Goal: Navigation & Orientation: Find specific page/section

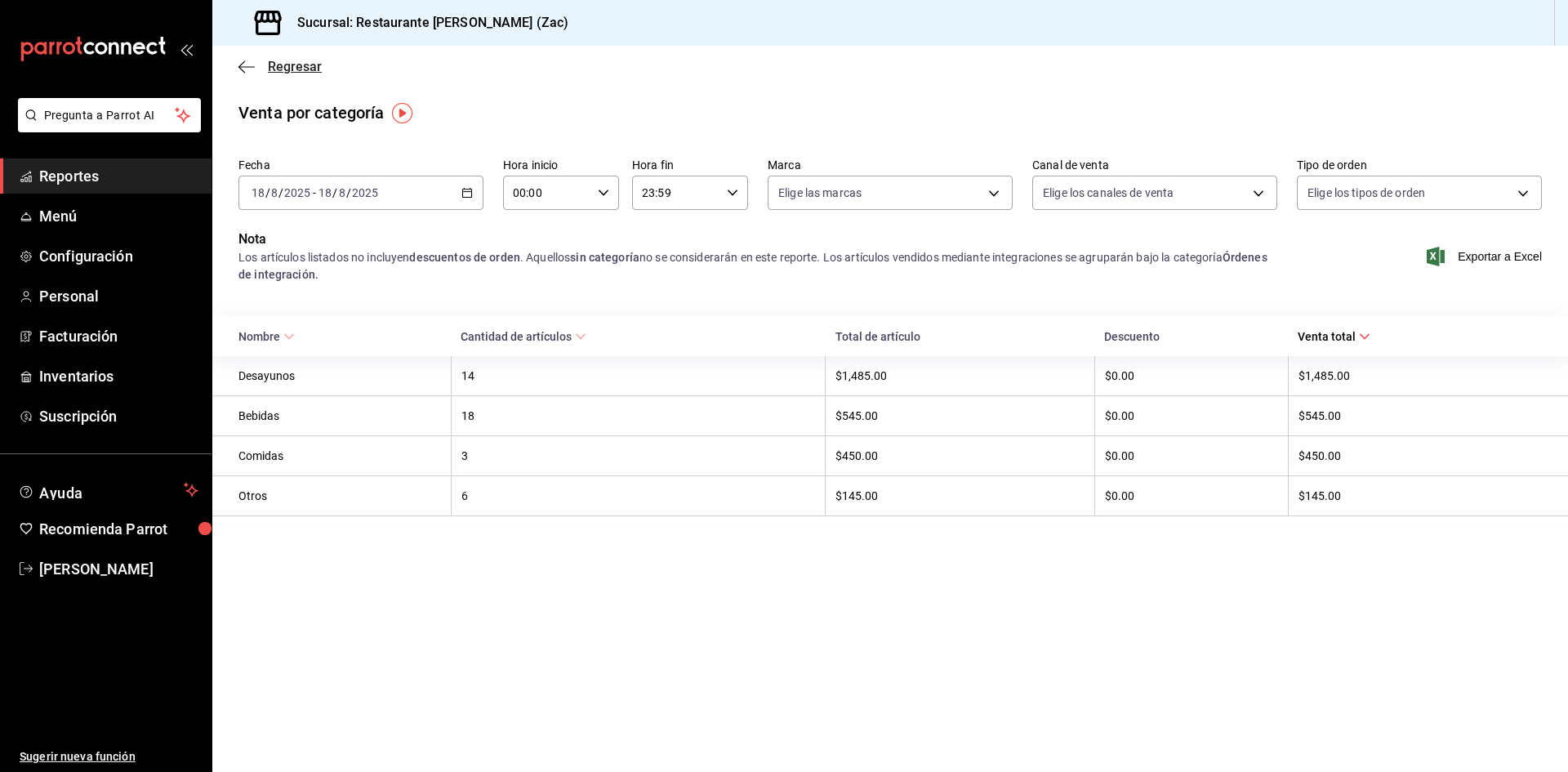
click at [252, 63] on icon "button" at bounding box center [247, 68] width 17 height 15
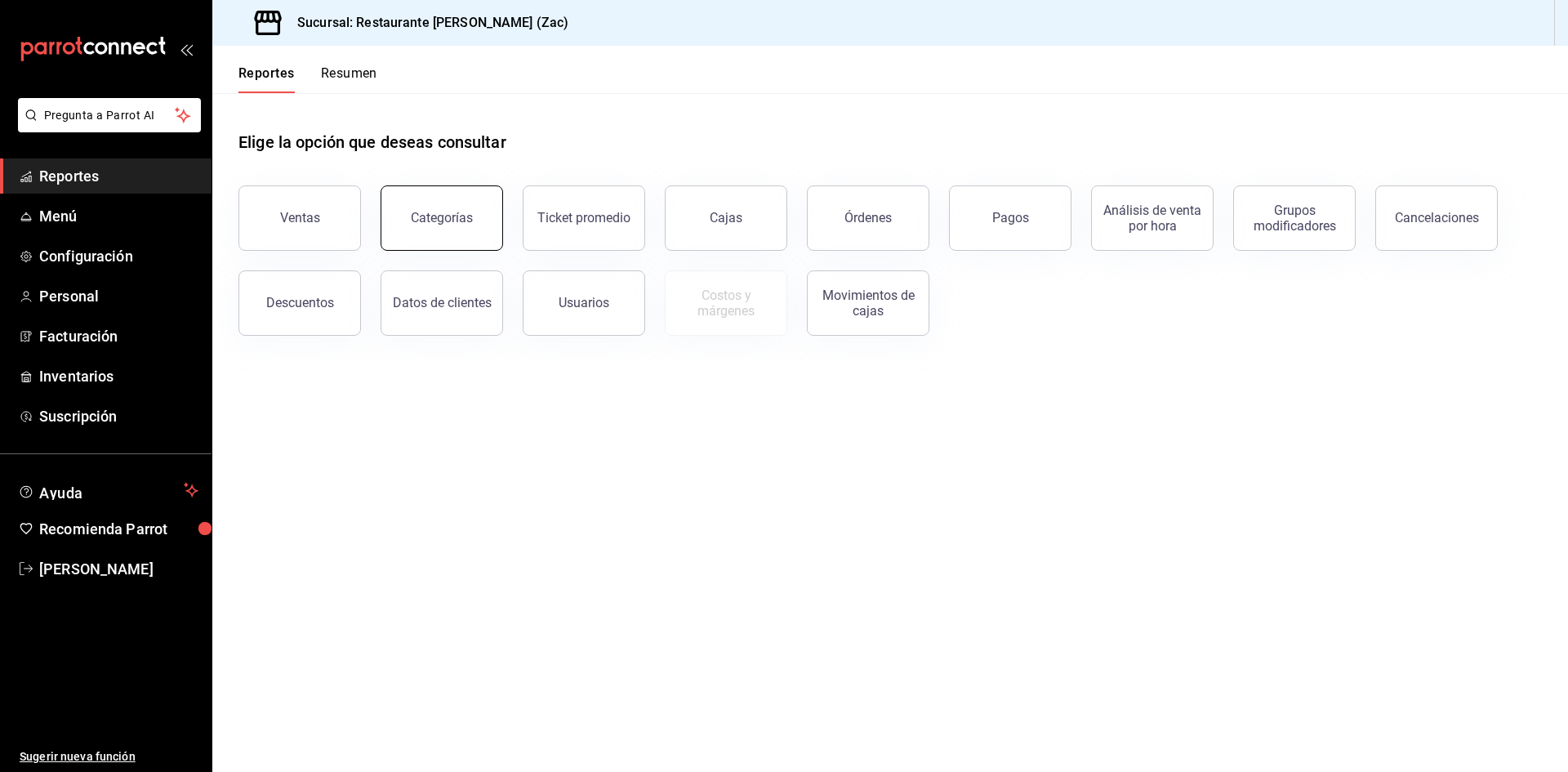
click at [425, 220] on div "Categorías" at bounding box center [442, 218] width 62 height 16
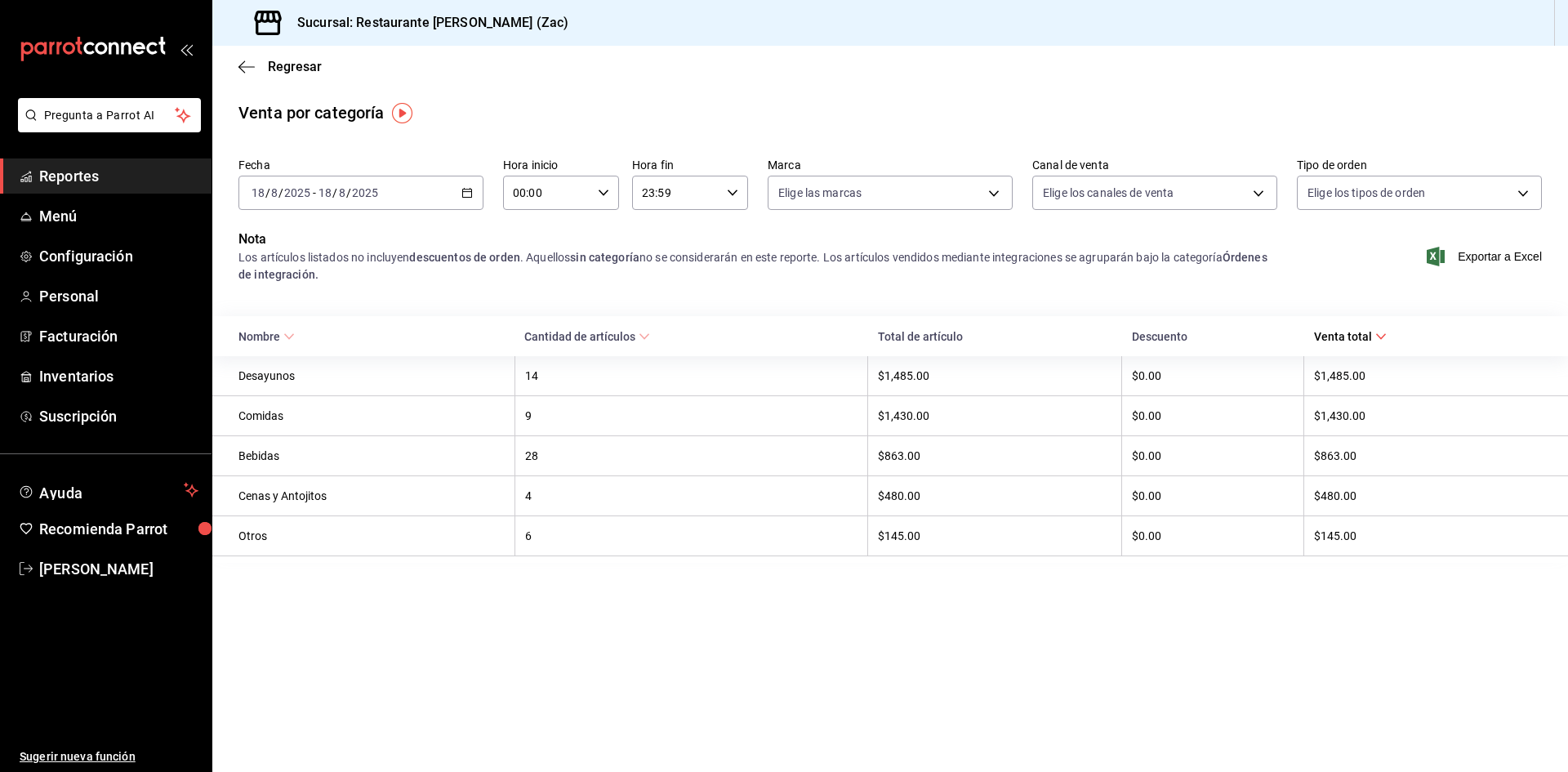
click at [852, 78] on div "Regresar" at bounding box center [890, 67] width 1356 height 42
click at [148, 261] on span "Configuración" at bounding box center [118, 256] width 159 height 22
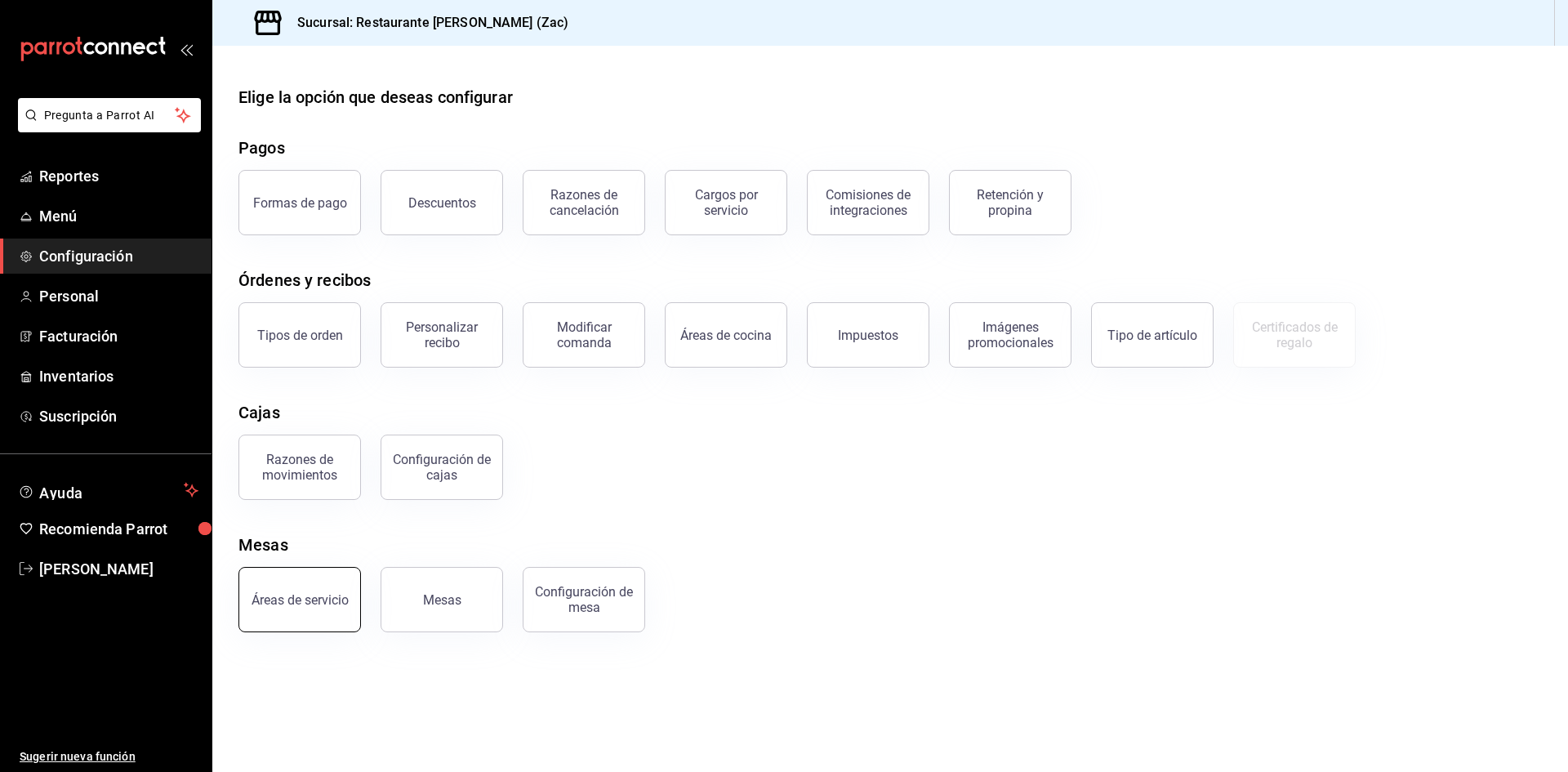
click at [322, 610] on button "Áreas de servicio" at bounding box center [299, 599] width 123 height 65
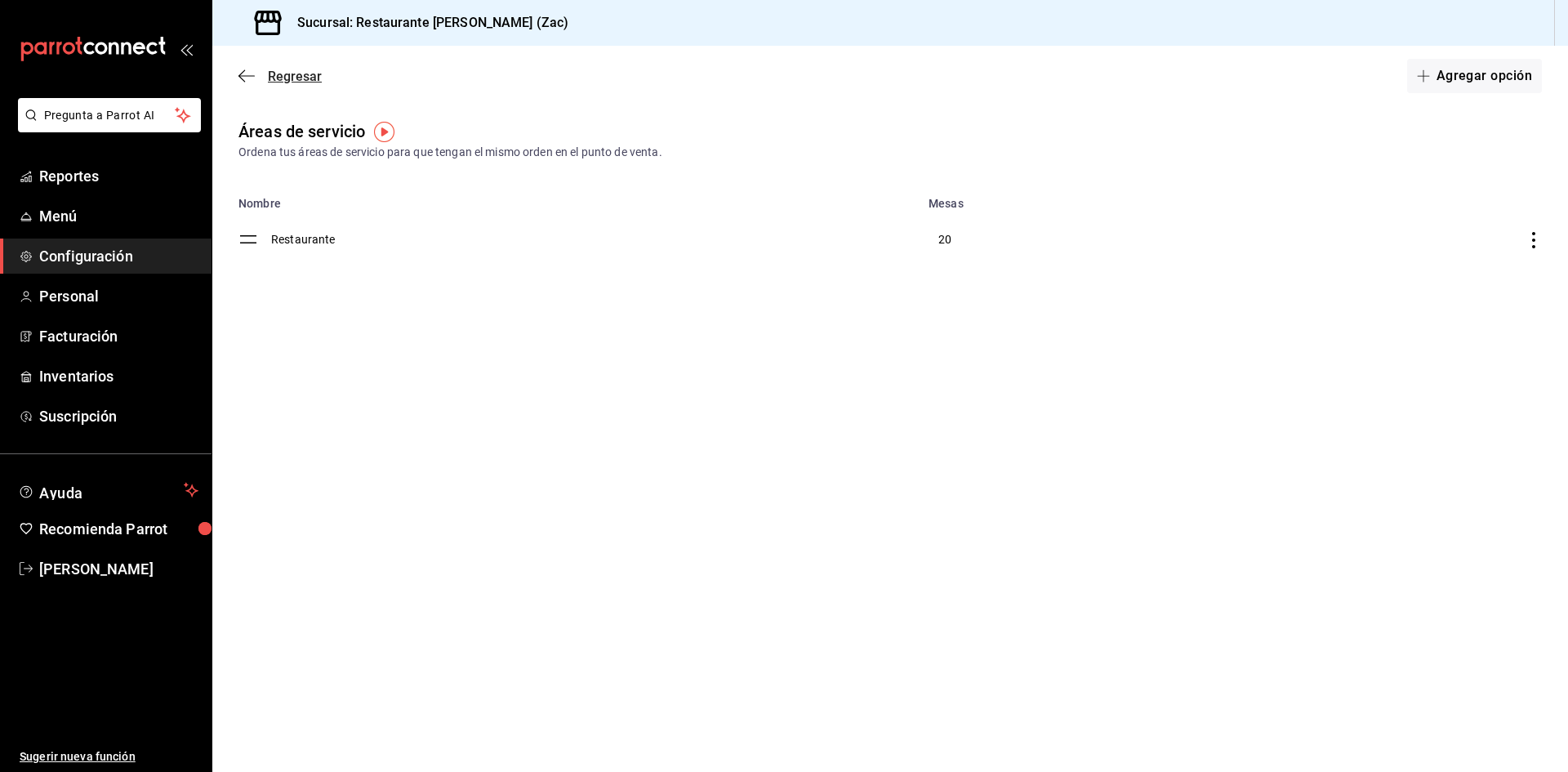
click at [243, 73] on icon "button" at bounding box center [242, 76] width 7 height 13
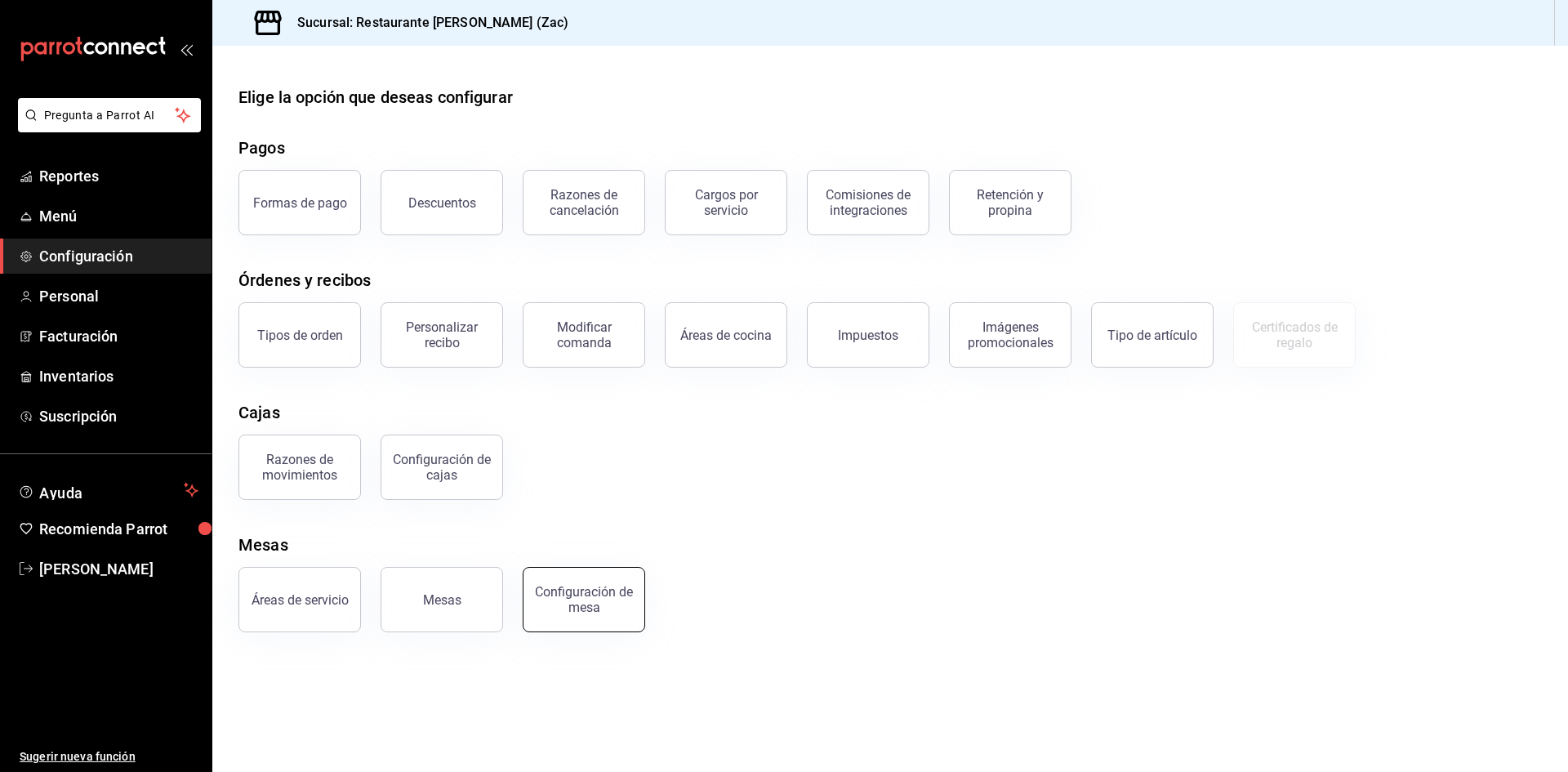
click at [574, 608] on div "Configuración de mesa" at bounding box center [584, 599] width 102 height 31
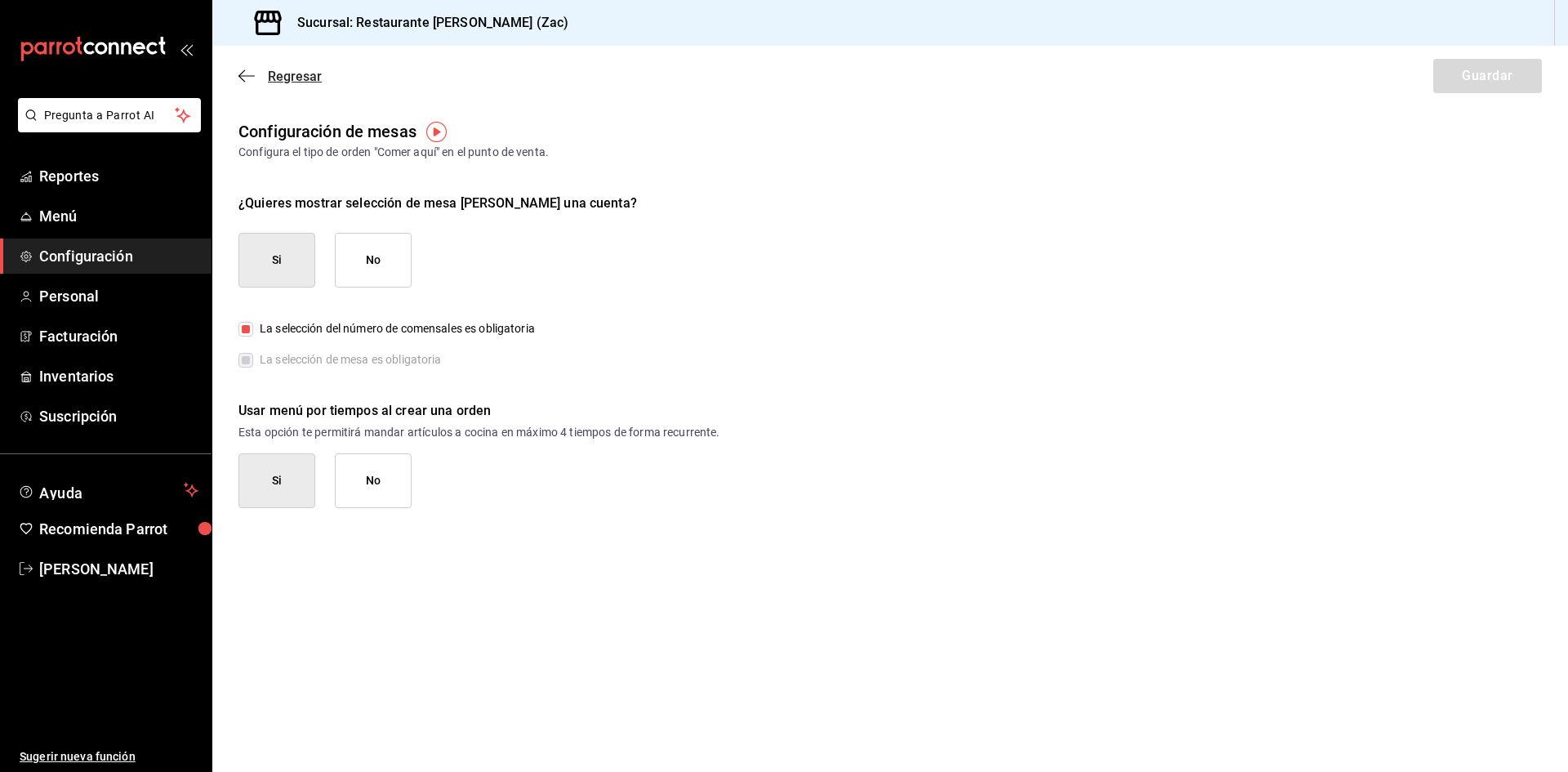
click at [246, 74] on icon "button" at bounding box center [247, 76] width 17 height 15
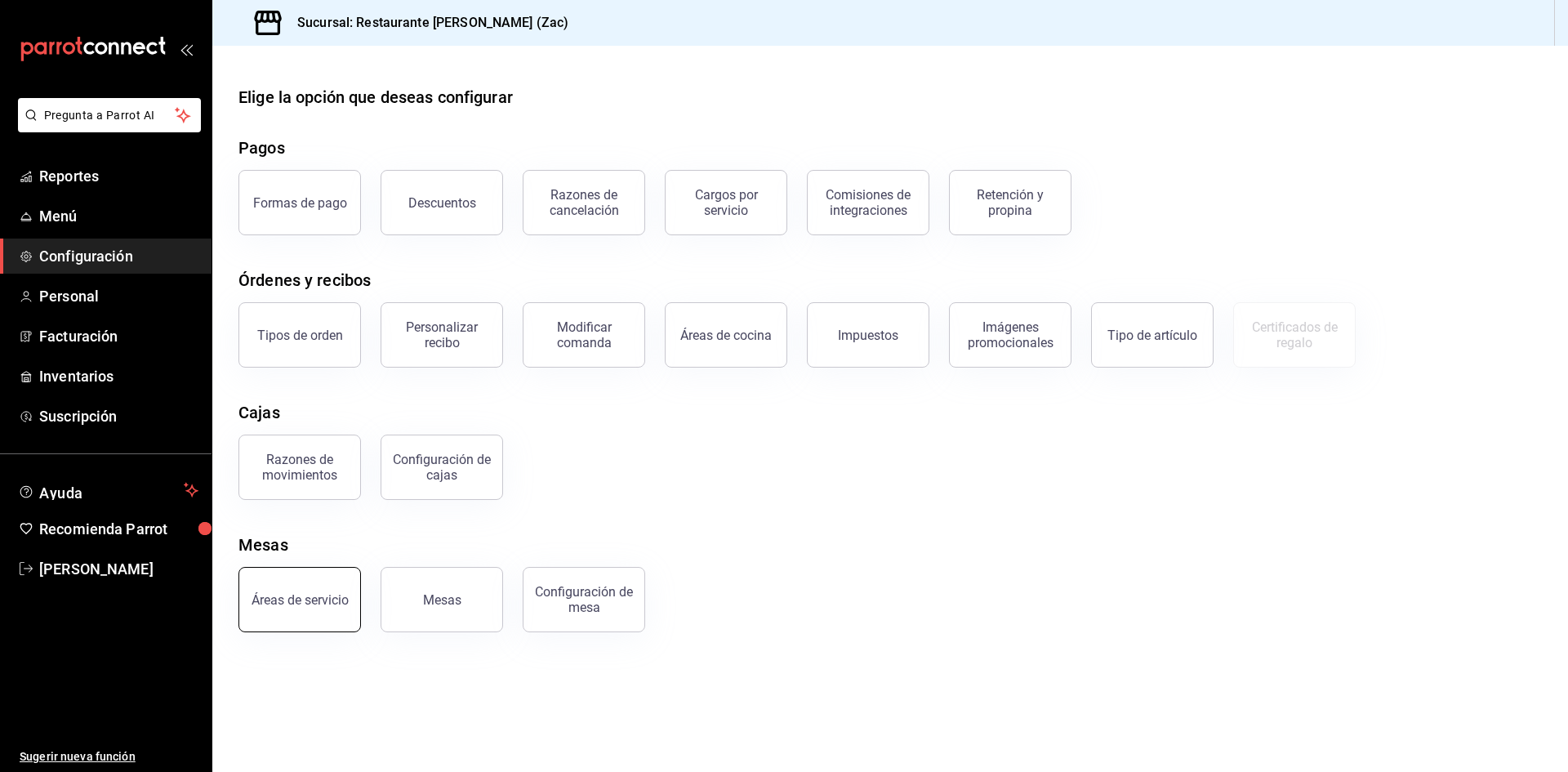
click at [329, 606] on div "Áreas de servicio" at bounding box center [300, 599] width 98 height 16
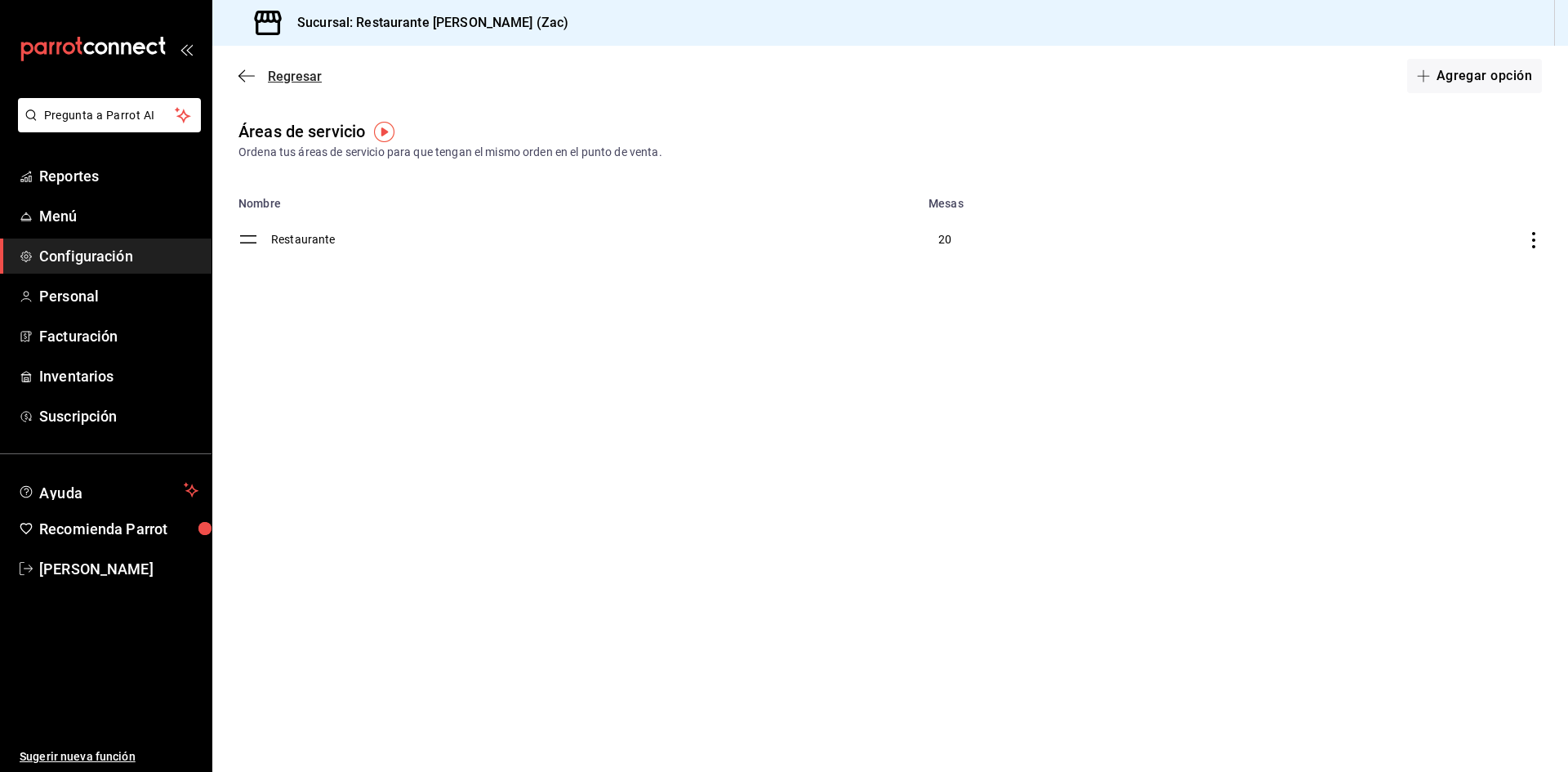
click at [243, 73] on icon "button" at bounding box center [247, 76] width 17 height 15
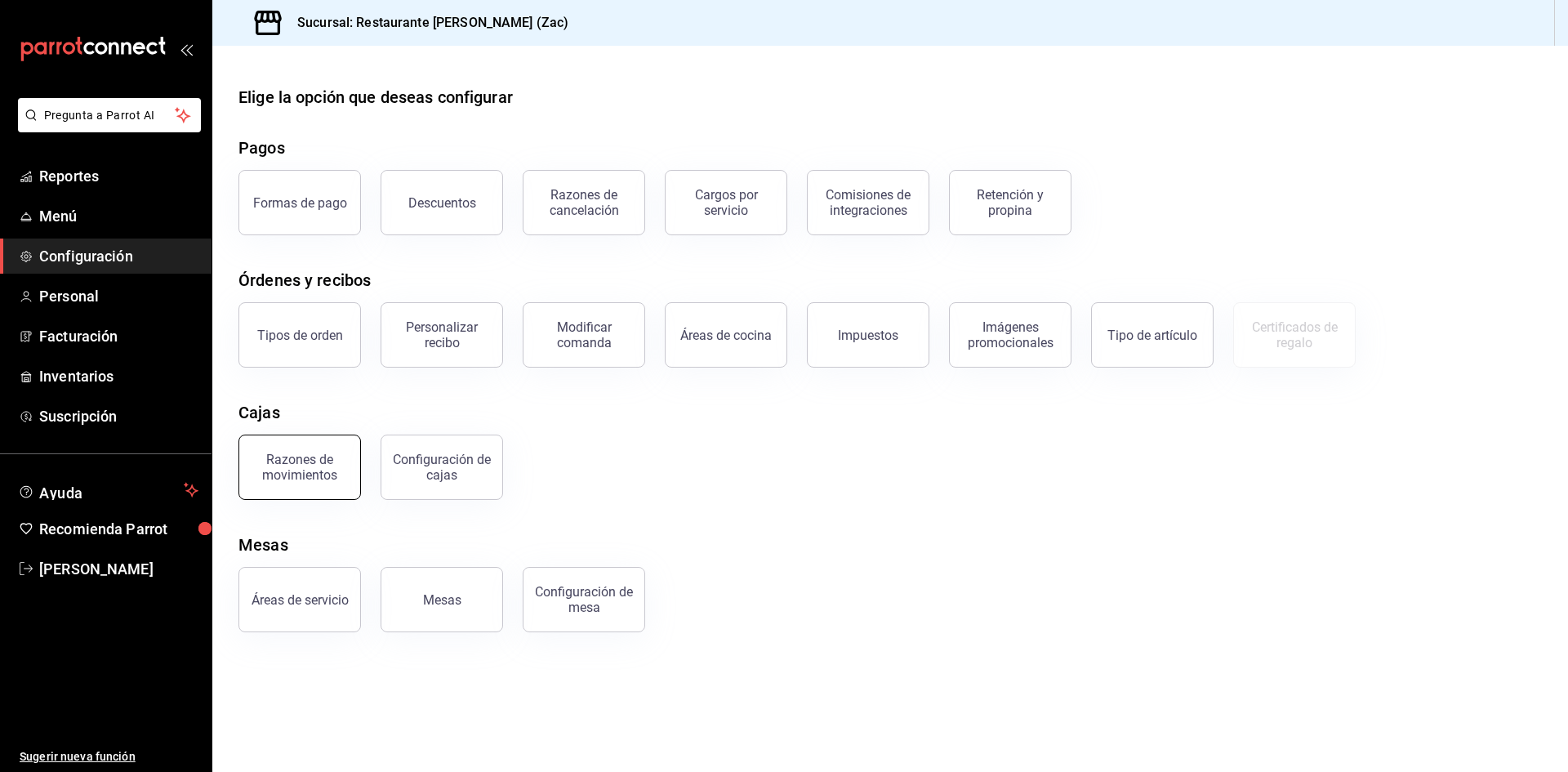
click at [321, 464] on div "Razones de movimientos" at bounding box center [300, 467] width 102 height 31
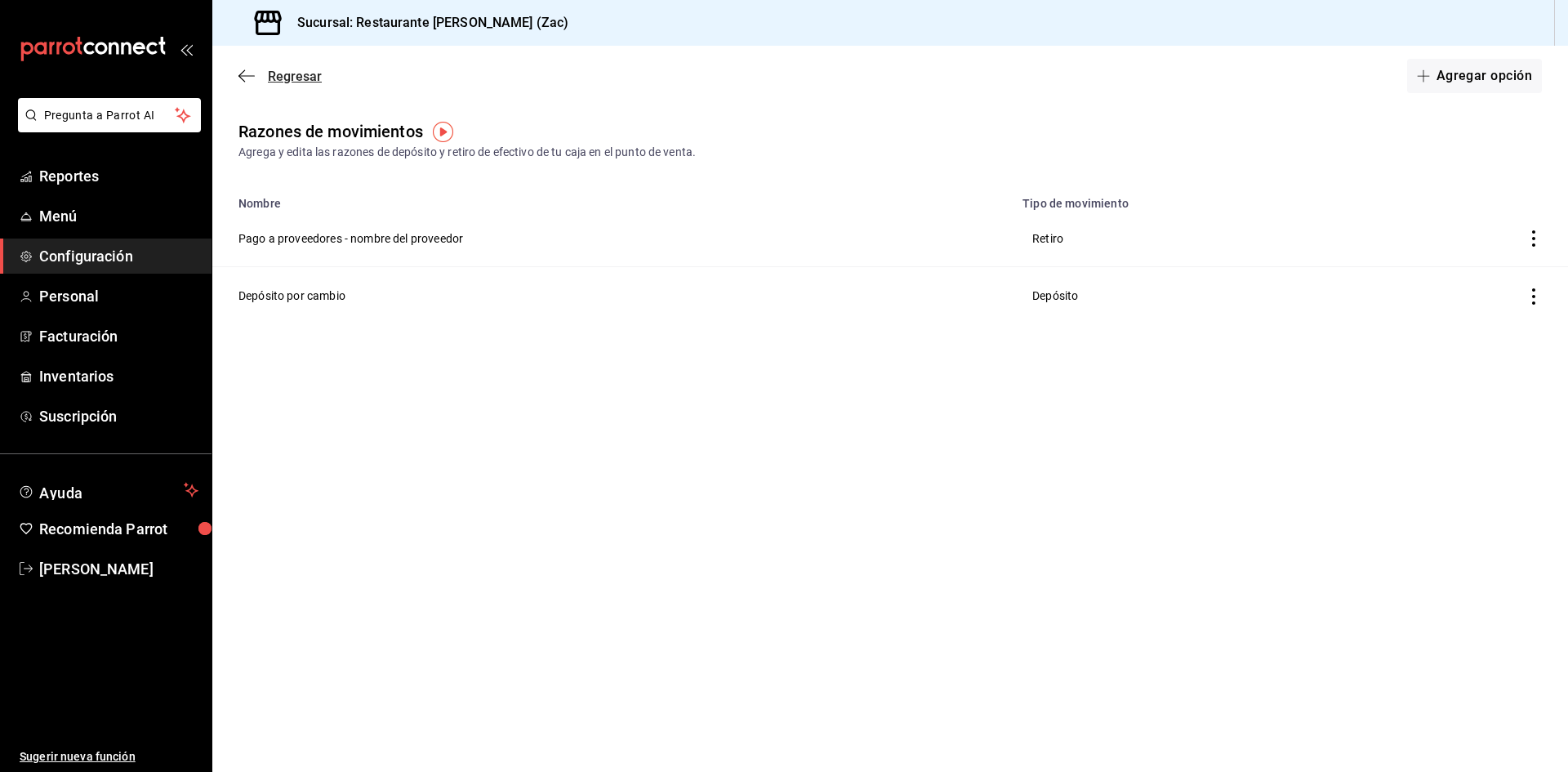
click at [243, 74] on icon "button" at bounding box center [247, 76] width 17 height 15
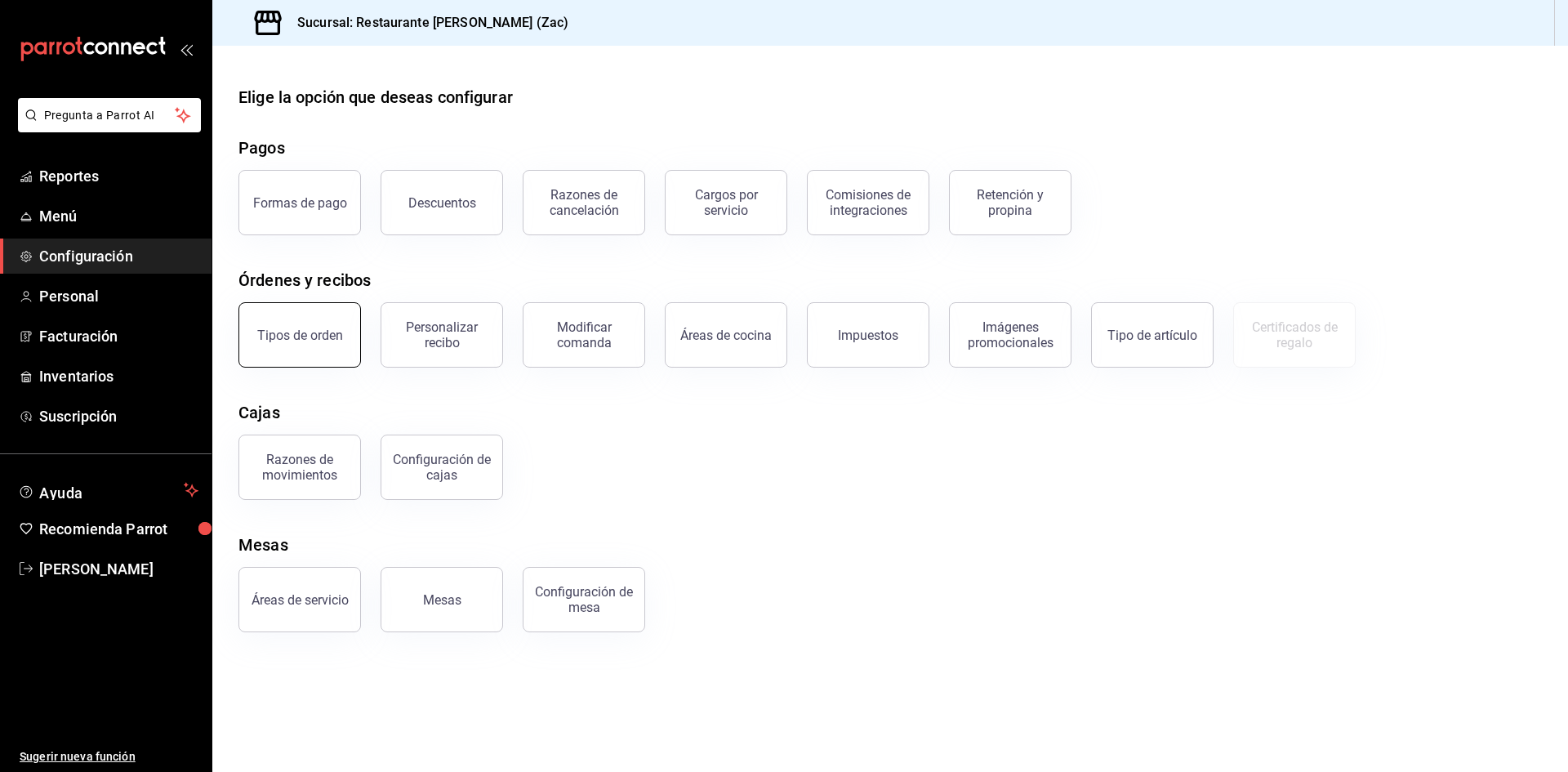
click at [293, 340] on div "Tipos de orden" at bounding box center [300, 335] width 86 height 16
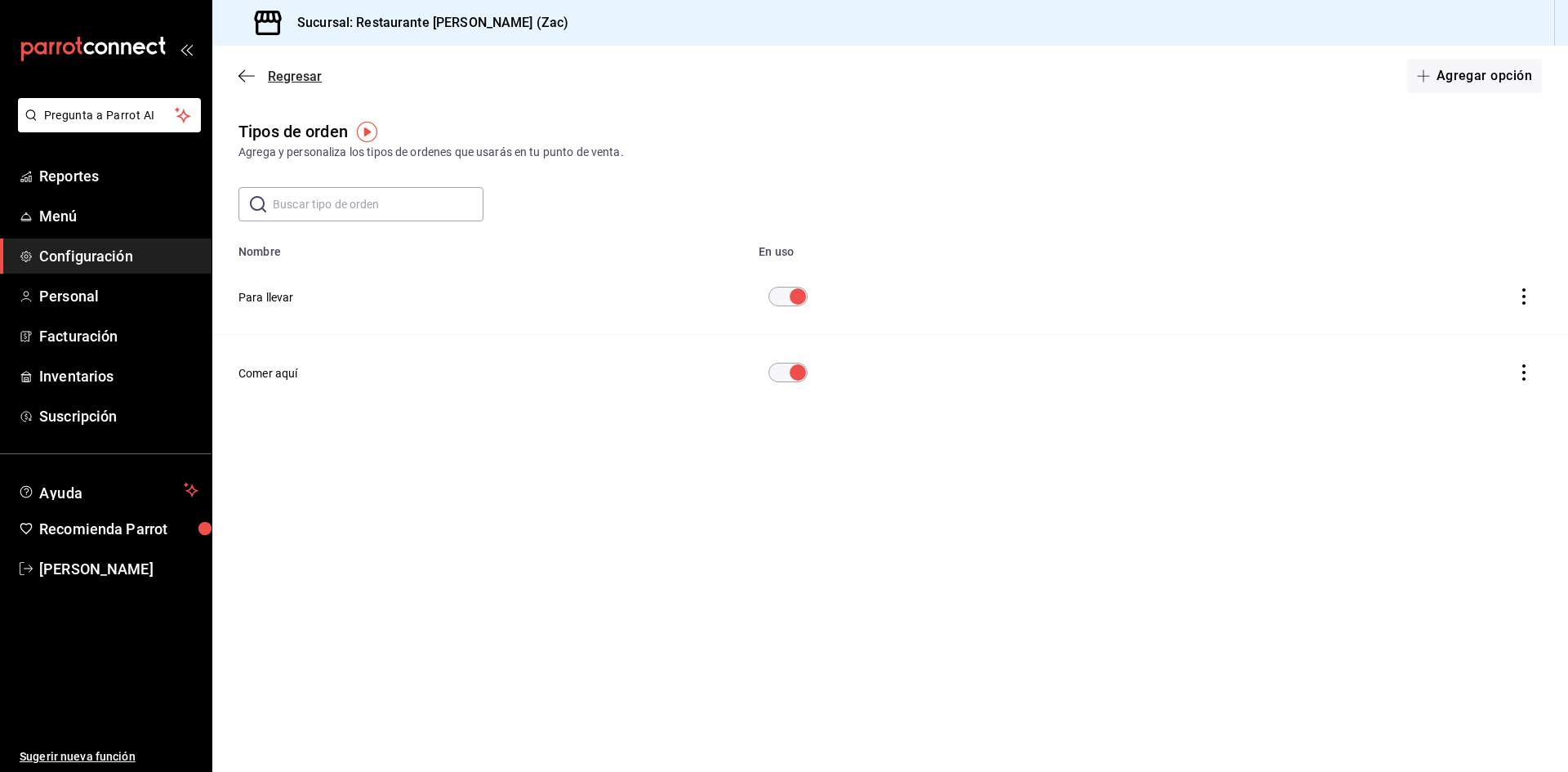
click at [241, 73] on icon "button" at bounding box center [242, 76] width 7 height 13
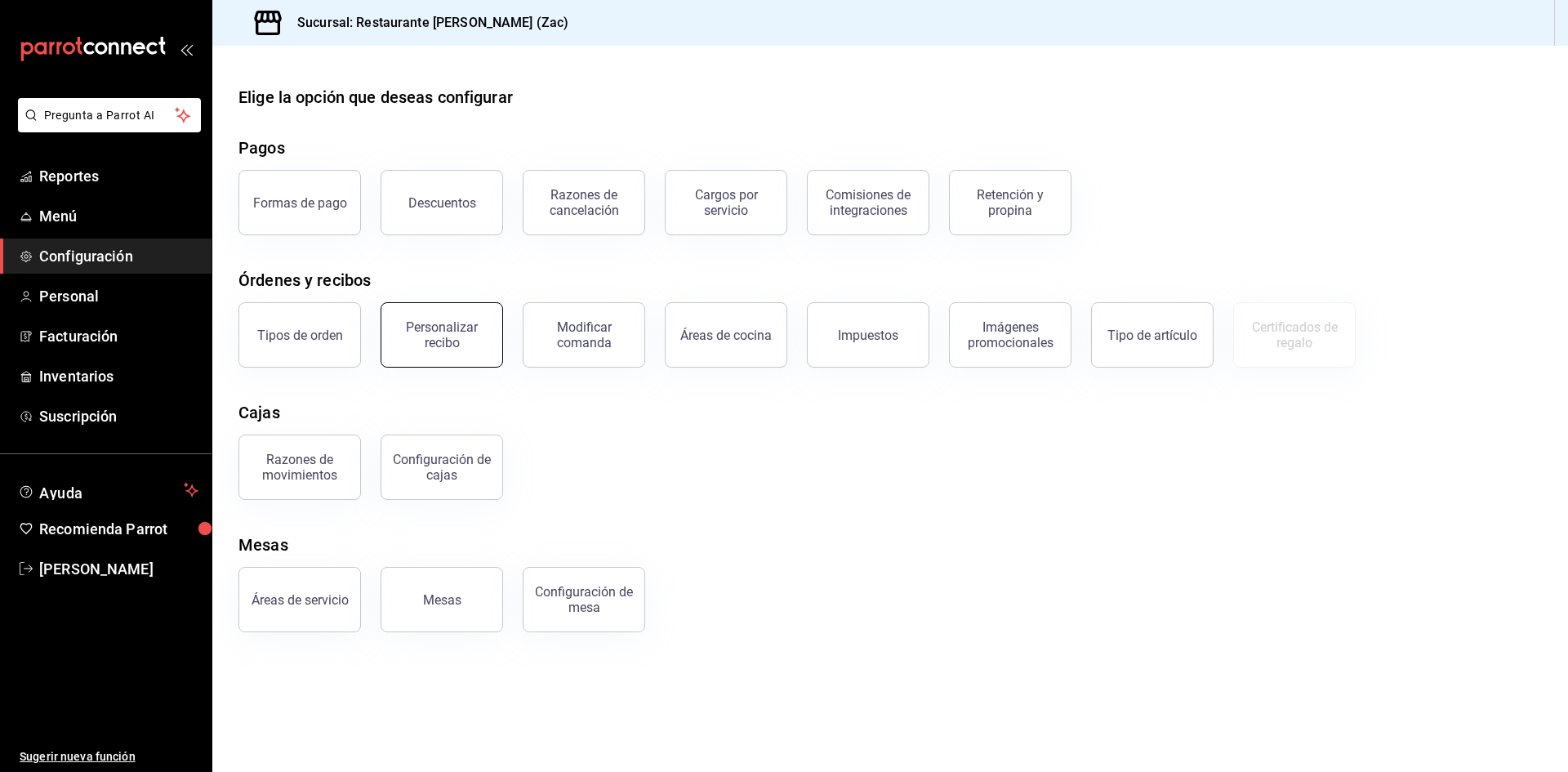
click at [429, 345] on div "Personalizar recibo" at bounding box center [442, 334] width 102 height 31
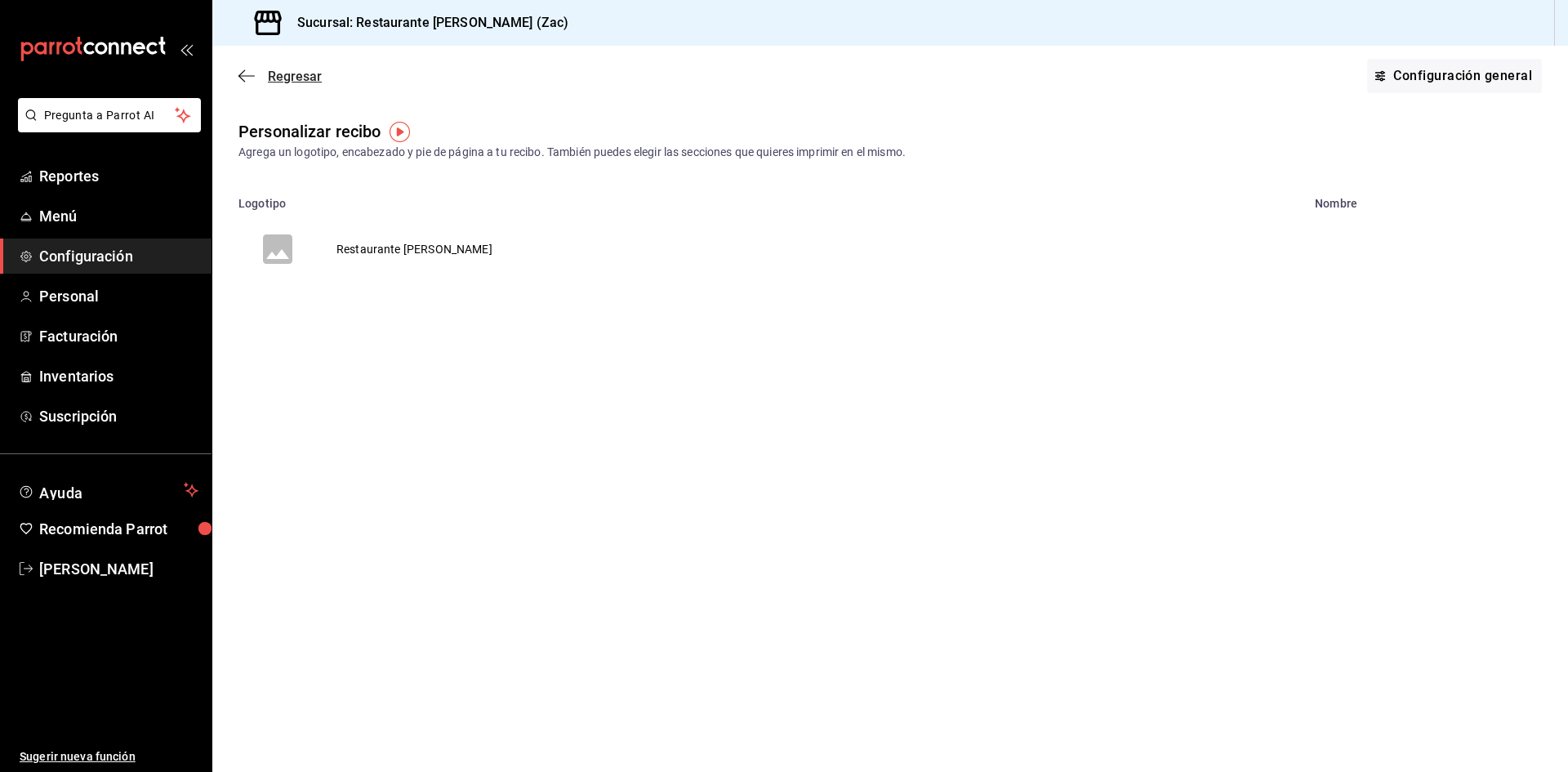
click at [243, 77] on icon "button" at bounding box center [247, 76] width 17 height 15
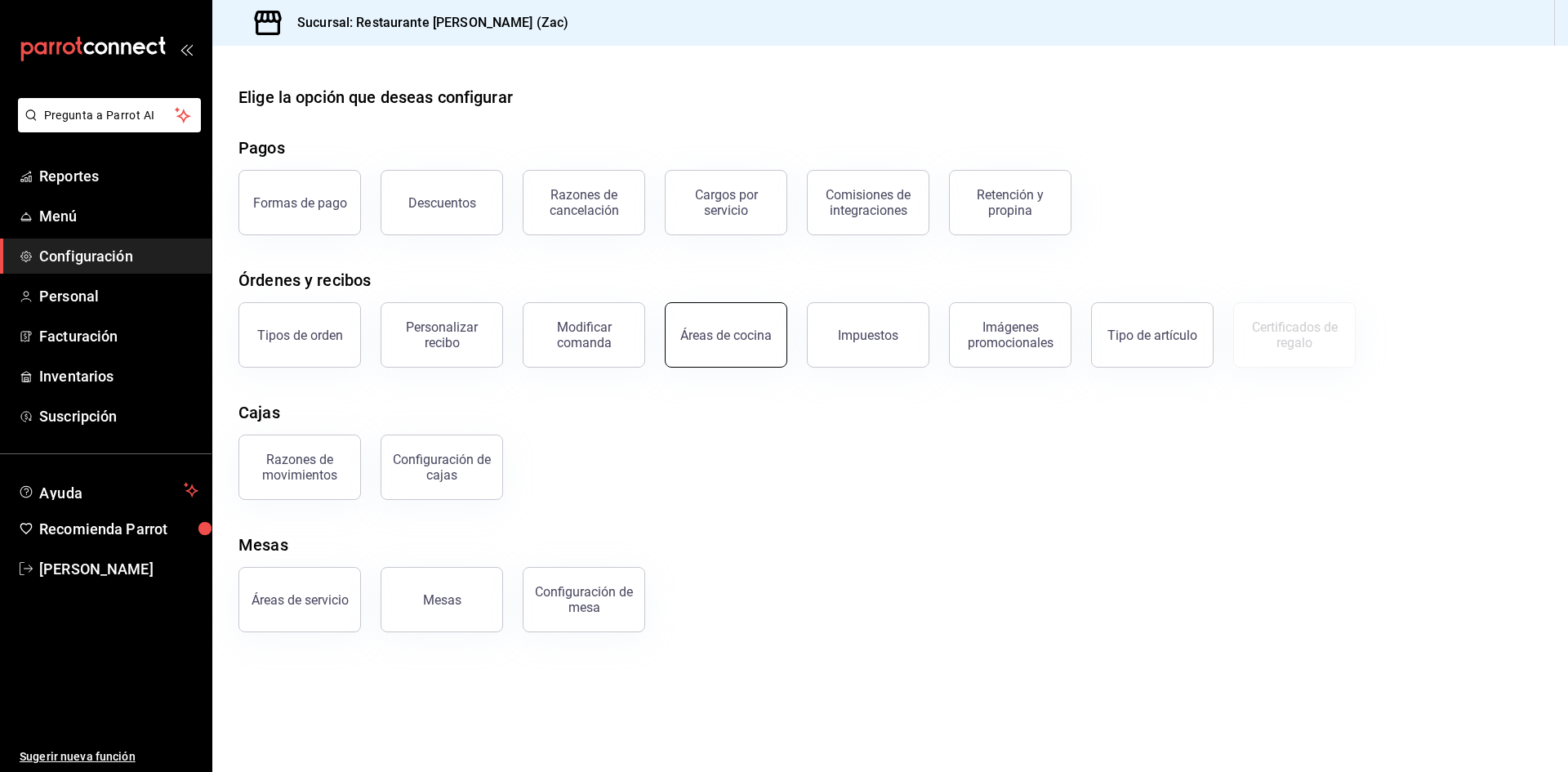
click at [715, 345] on button "Áreas de cocina" at bounding box center [726, 335] width 123 height 65
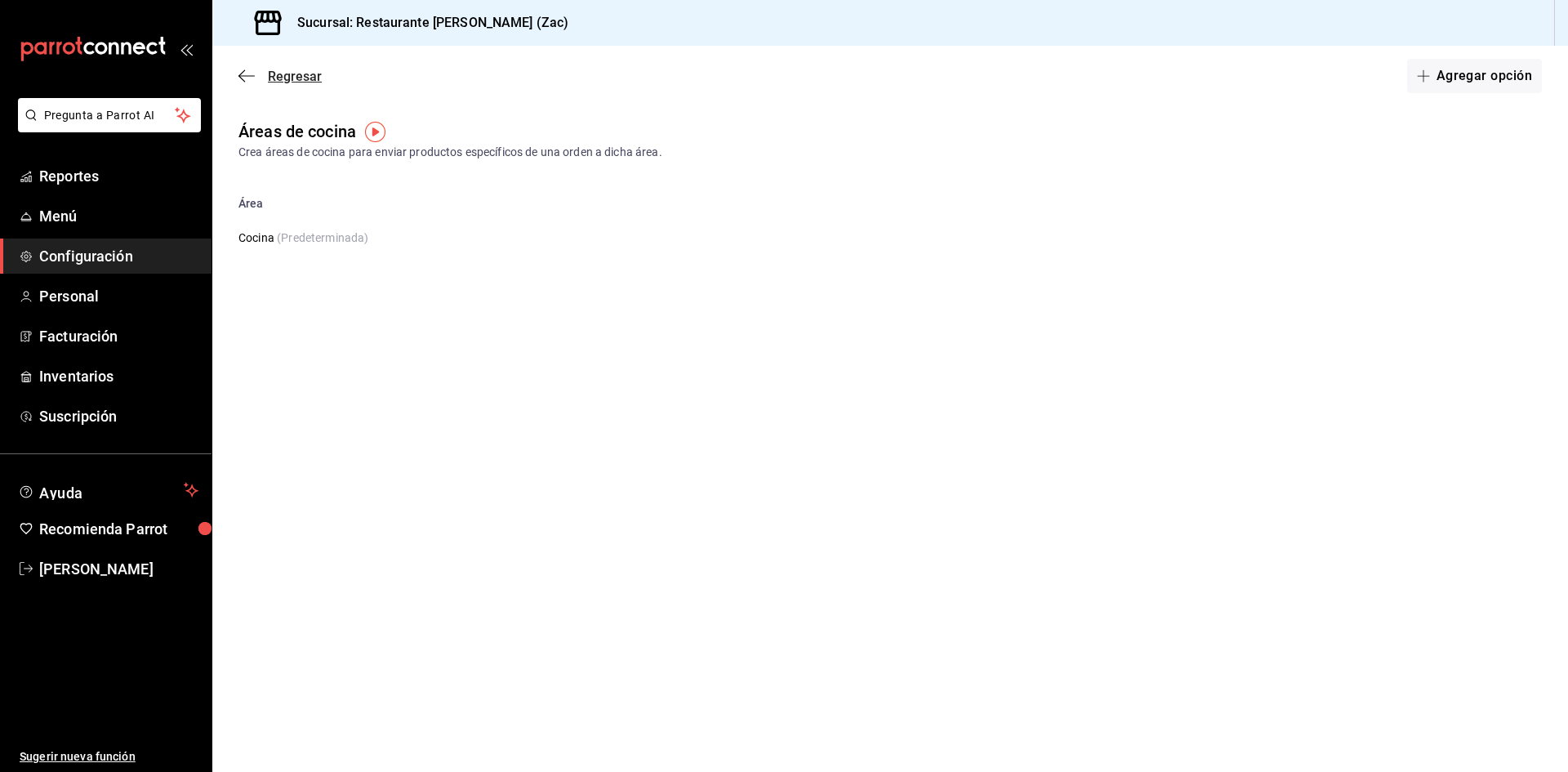
click at [240, 68] on div "Regresar Agregar opción" at bounding box center [890, 76] width 1356 height 61
click at [240, 74] on icon "button" at bounding box center [247, 76] width 17 height 15
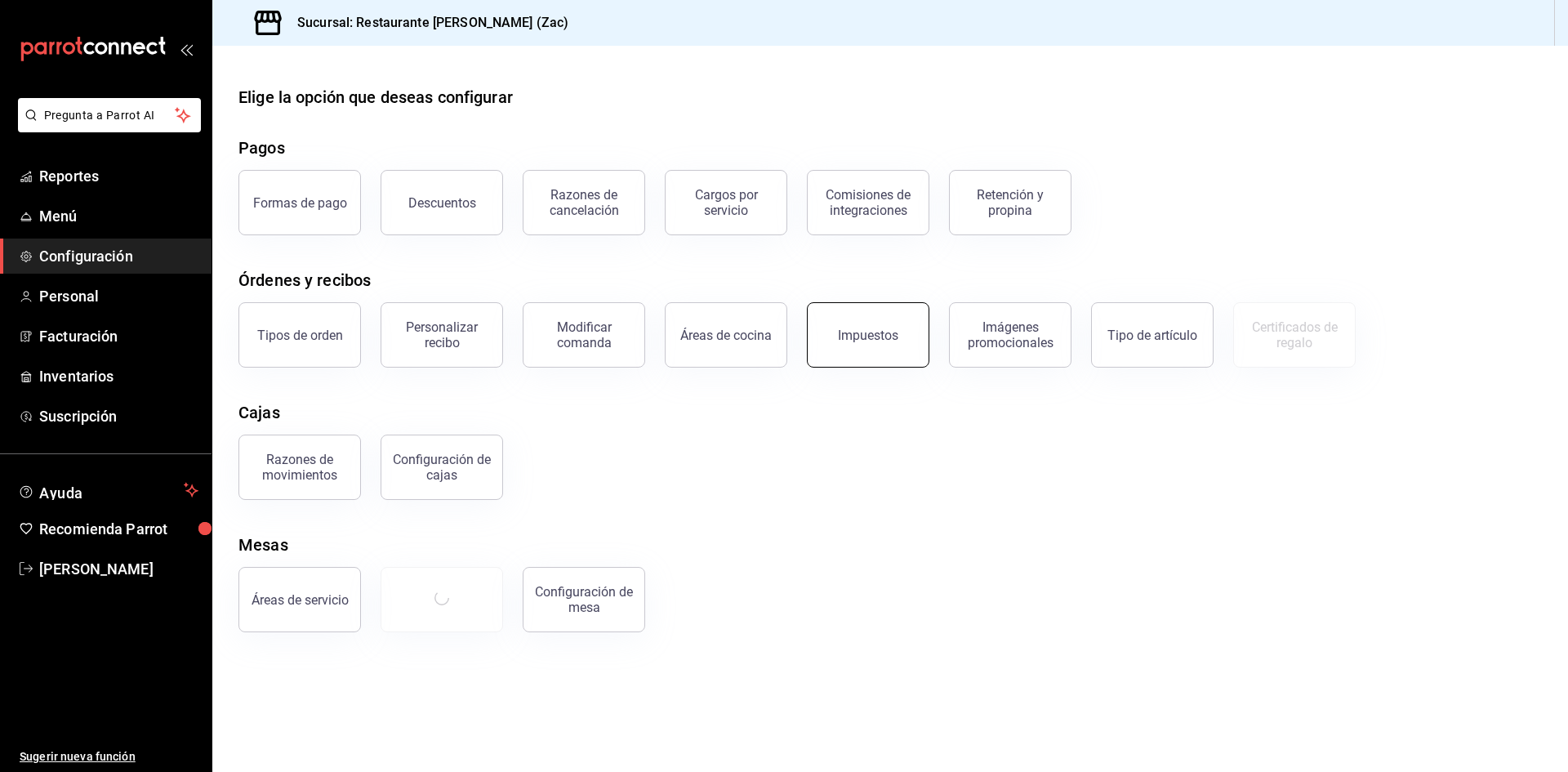
click at [868, 343] on button "Impuestos" at bounding box center [868, 335] width 123 height 65
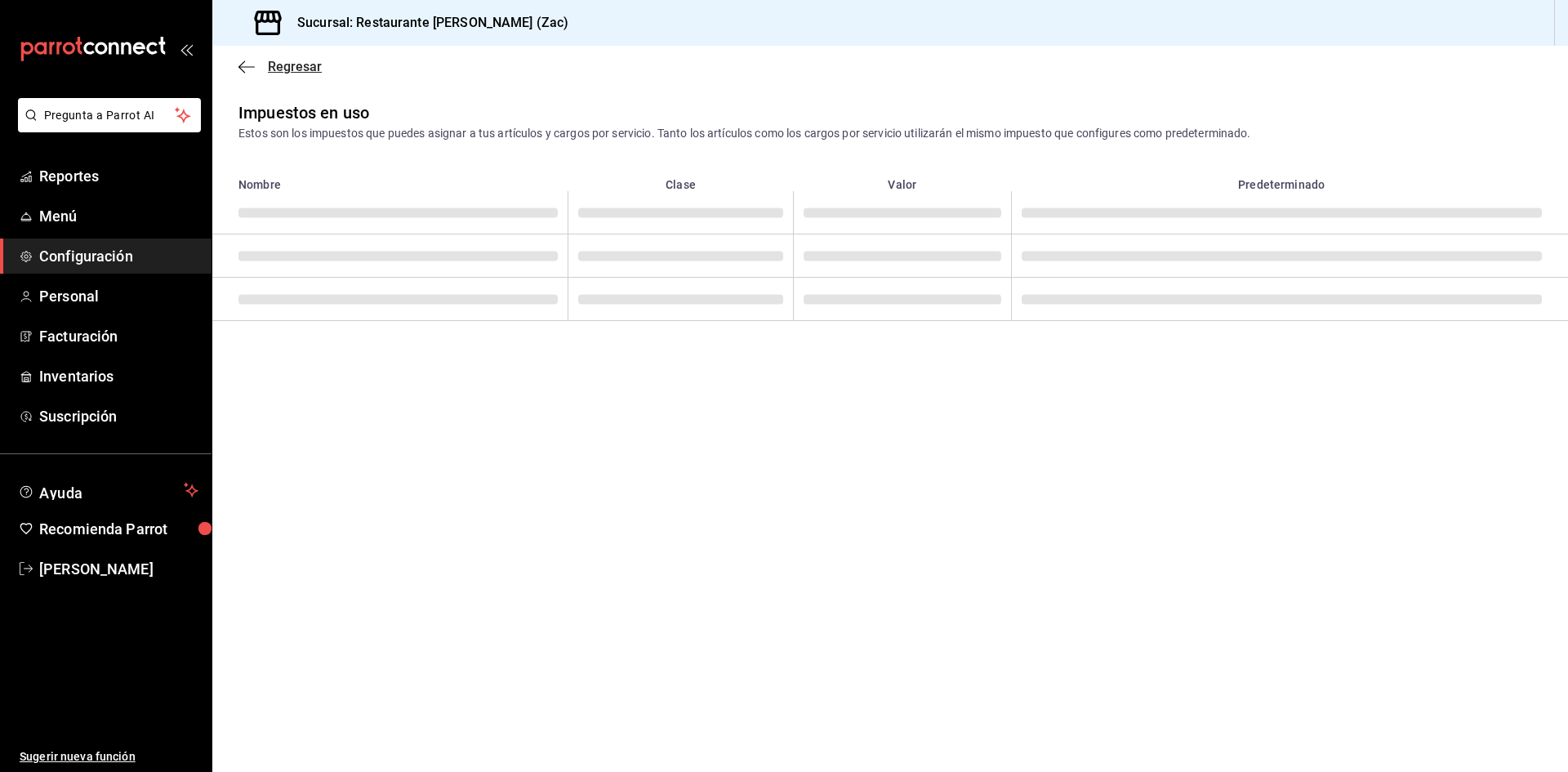
click at [245, 70] on icon "button" at bounding box center [247, 68] width 17 height 15
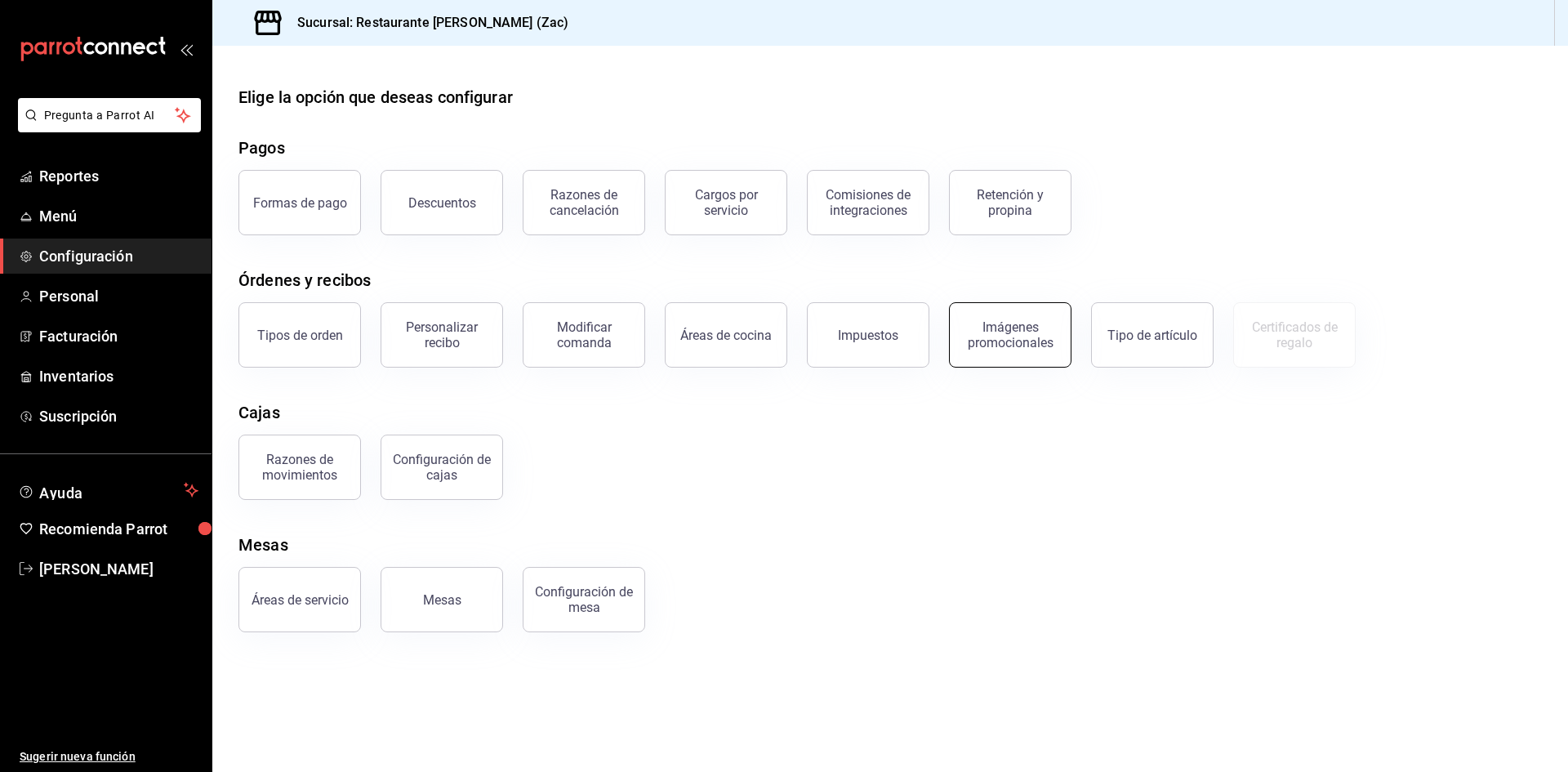
click at [999, 343] on div "Imágenes promocionales" at bounding box center [1010, 334] width 102 height 31
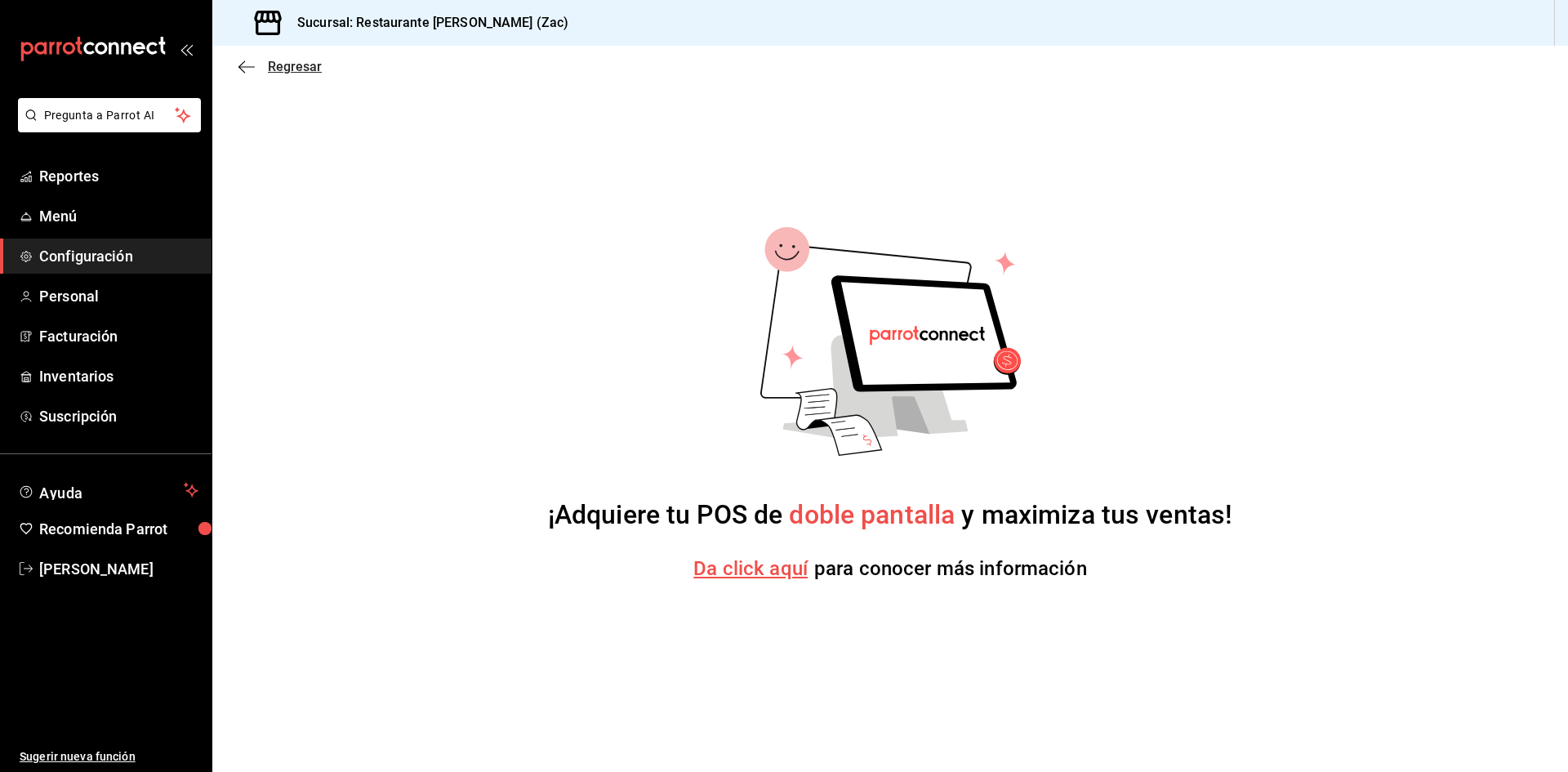
click at [244, 70] on icon "button" at bounding box center [247, 68] width 17 height 15
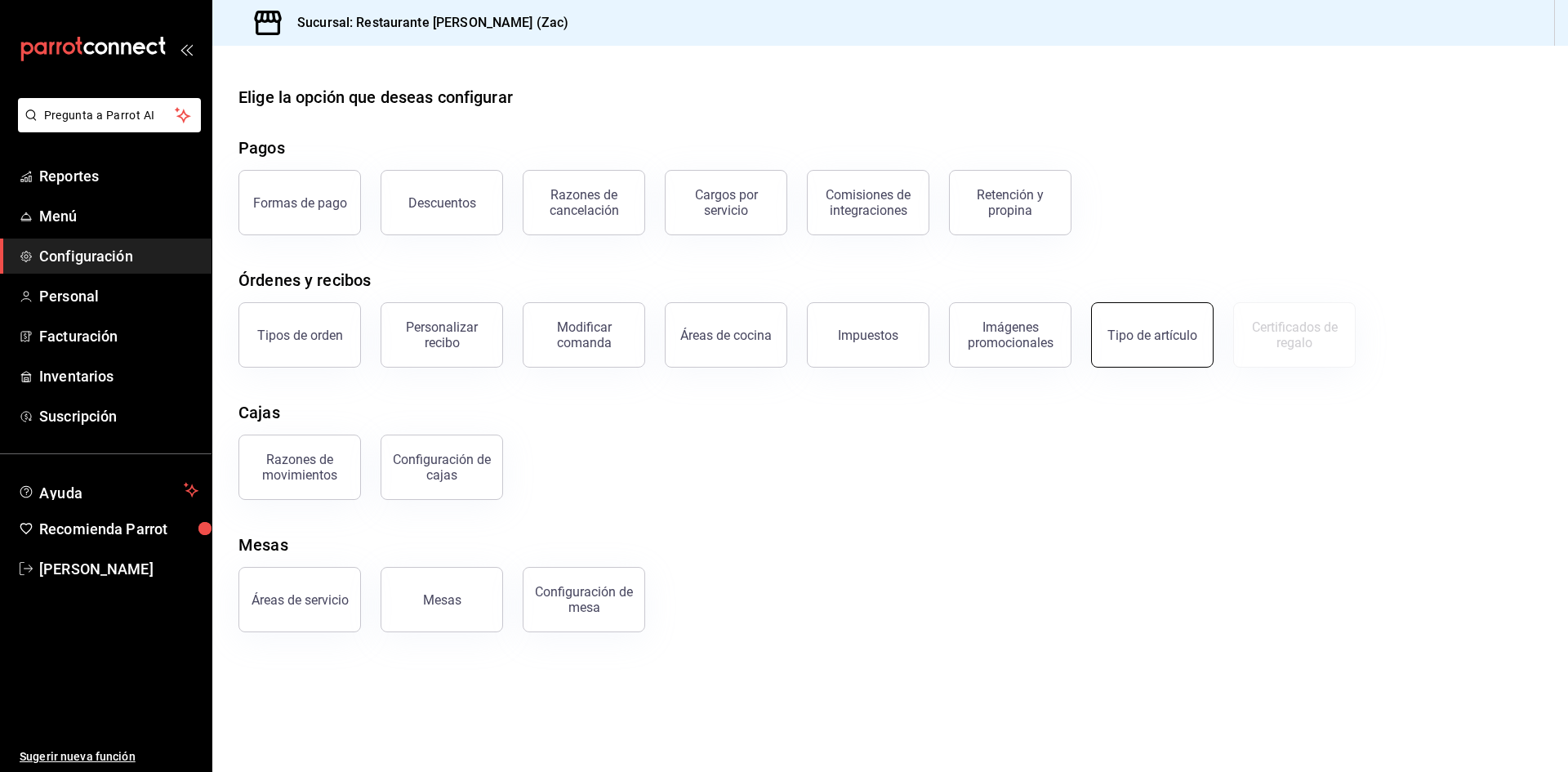
click at [1139, 332] on div "Tipo de artículo" at bounding box center [1153, 335] width 90 height 16
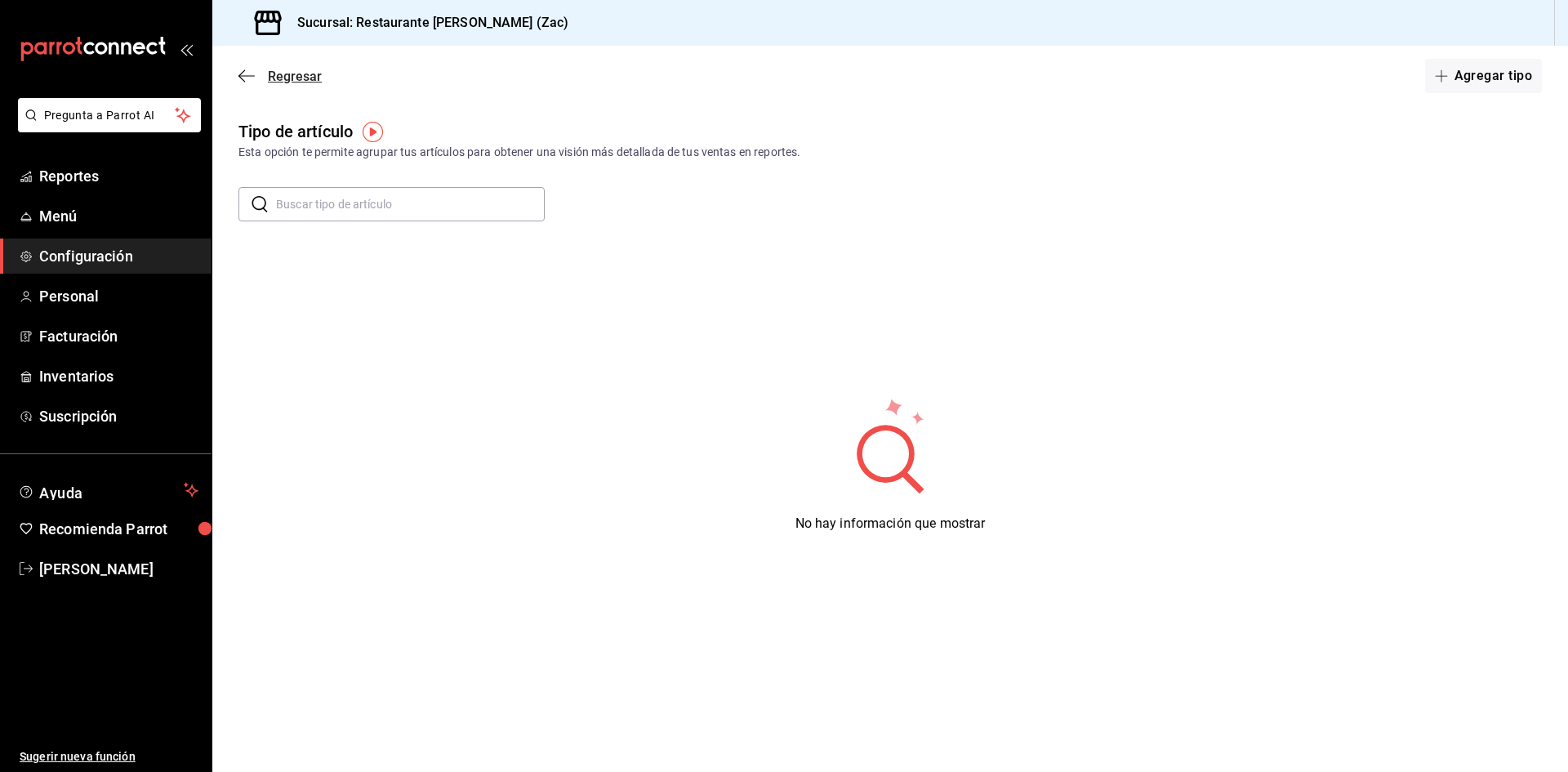
click at [247, 70] on icon "button" at bounding box center [247, 76] width 17 height 15
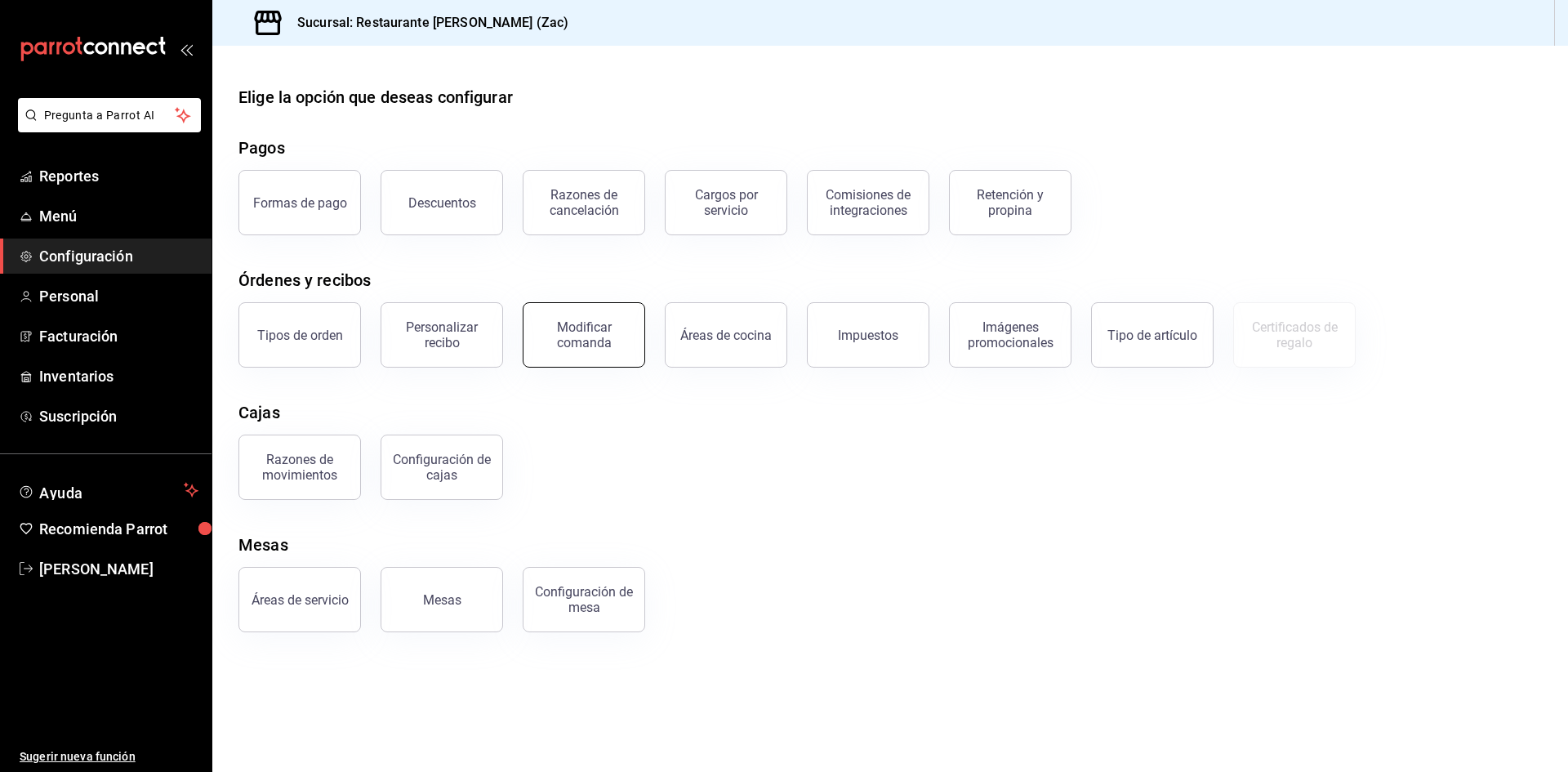
click at [603, 349] on button "Modificar comanda" at bounding box center [584, 335] width 123 height 65
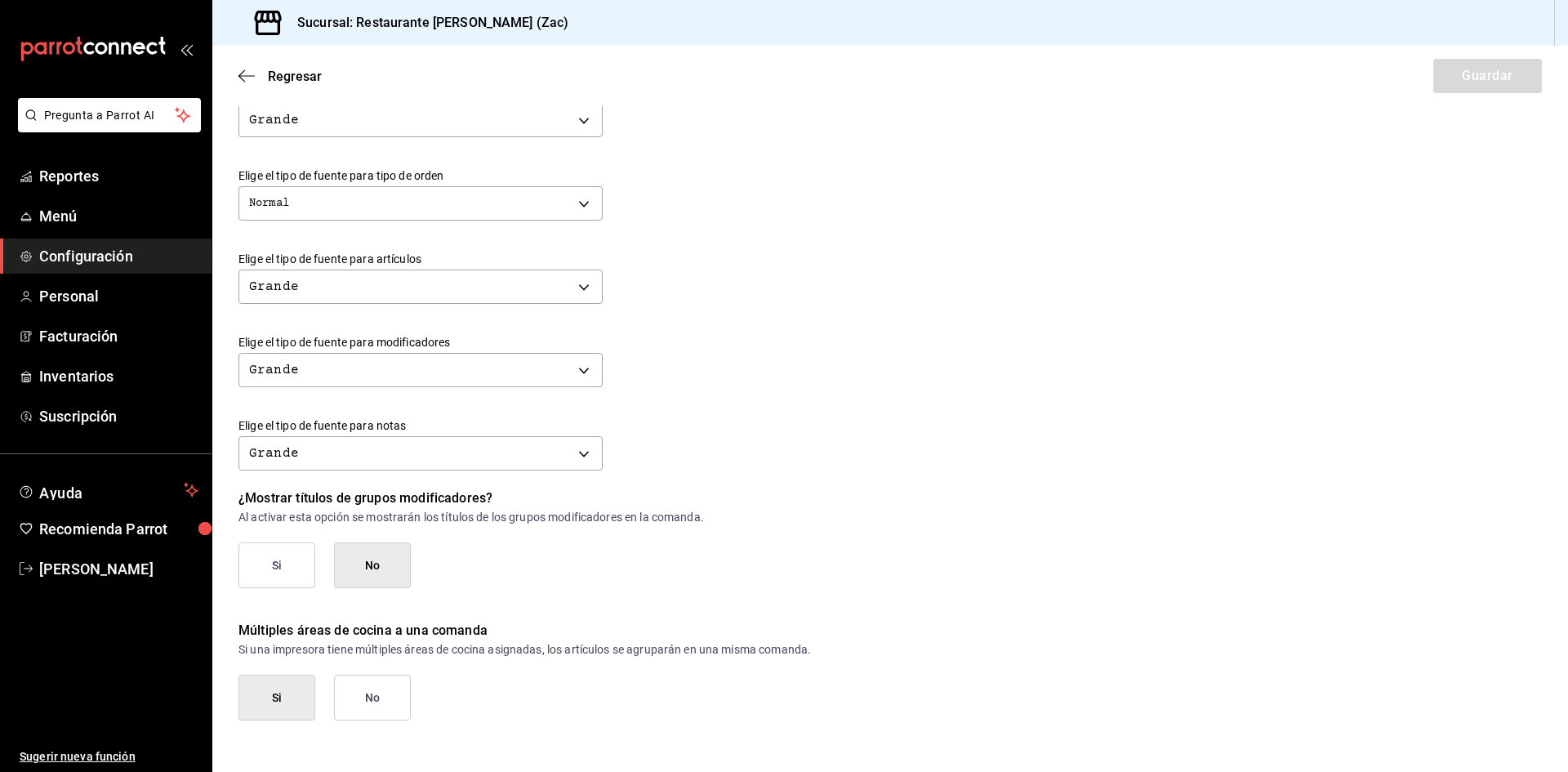
scroll to position [534, 0]
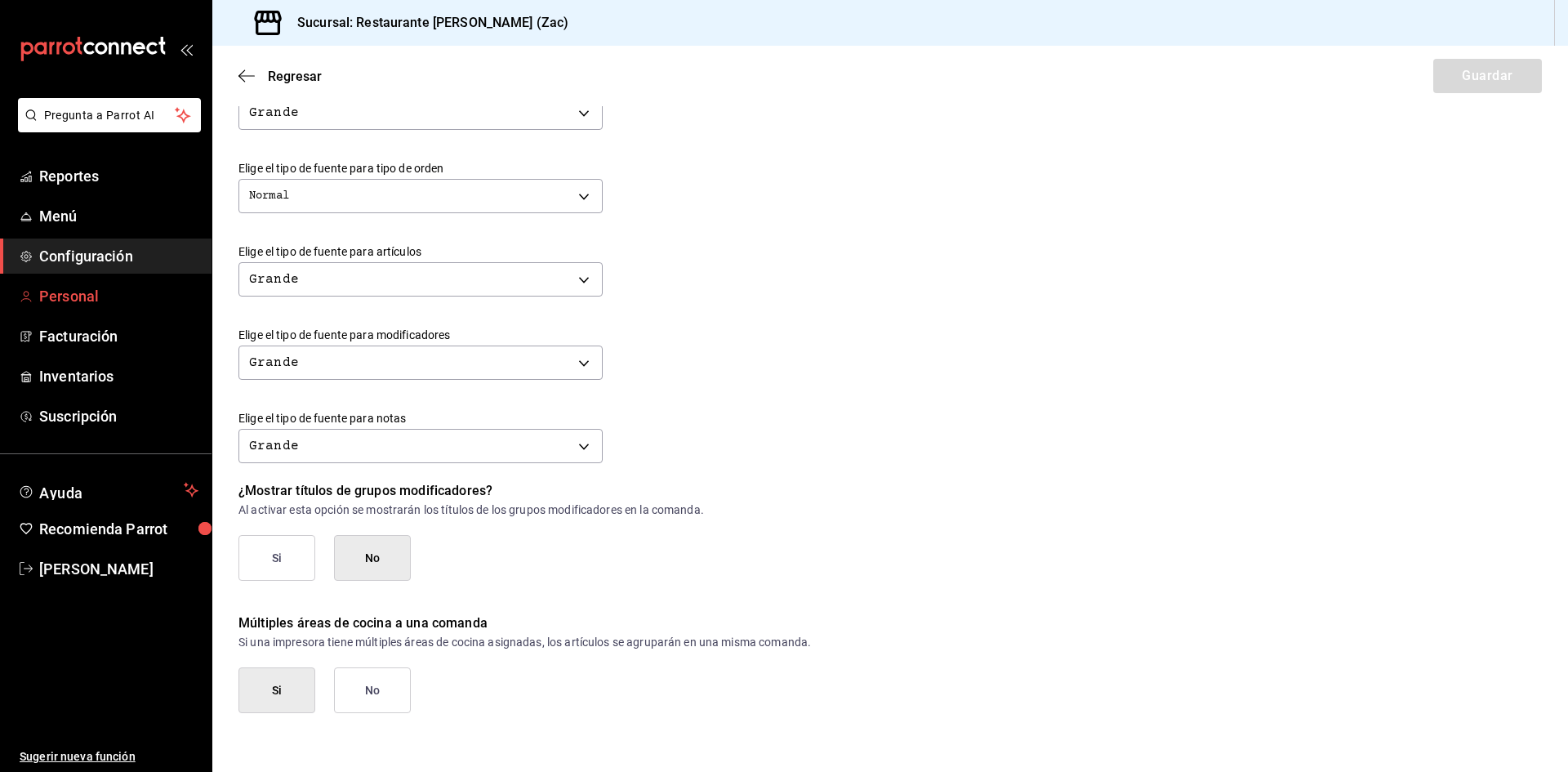
click at [153, 292] on span "Personal" at bounding box center [118, 296] width 159 height 22
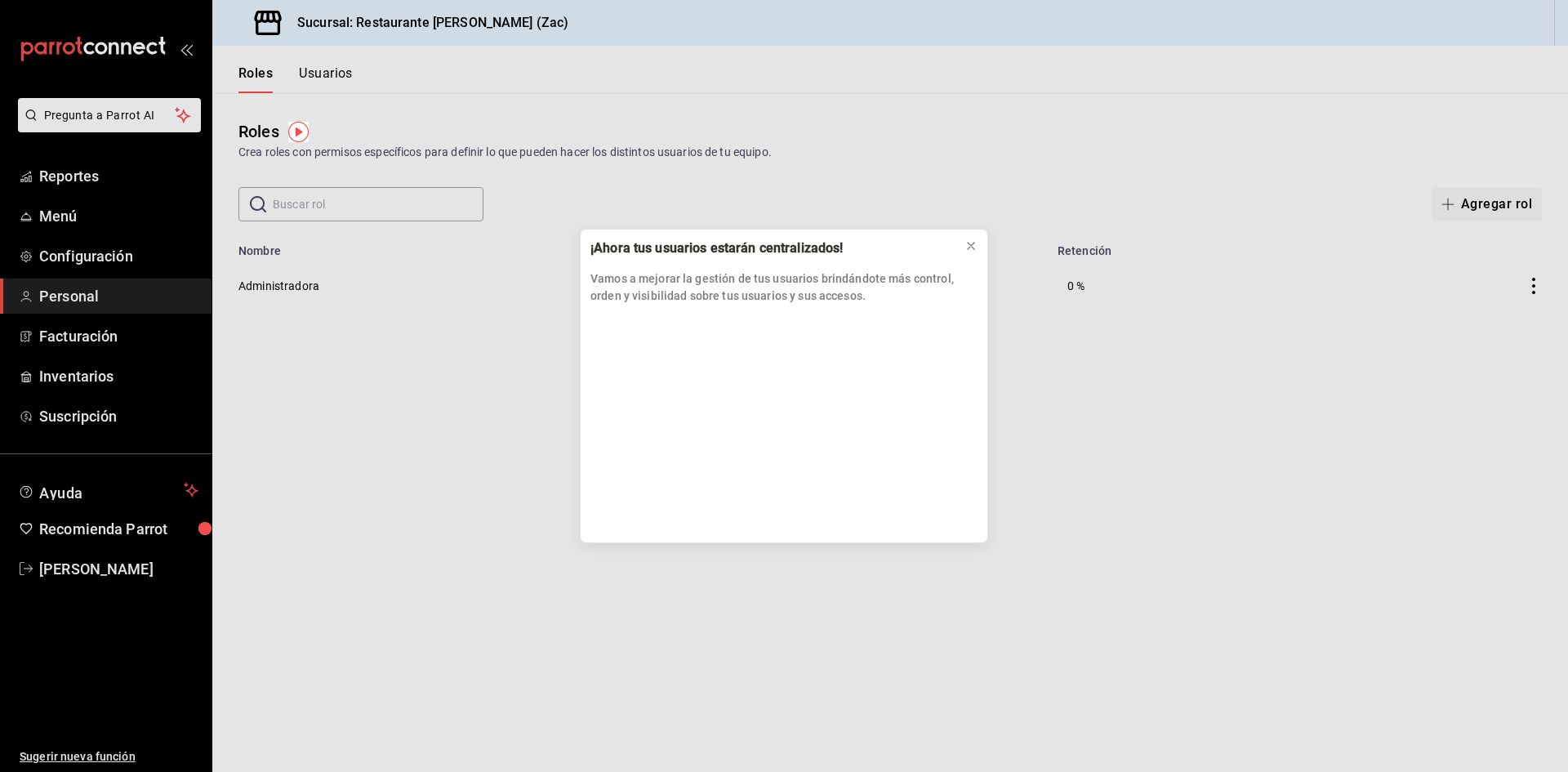
click at [327, 69] on div "¡Ahora tus usuarios estarán centralizados! Vamos a mejorar la gestión de tus us…" at bounding box center [784, 386] width 1568 height 772
click at [119, 333] on div "¡Ahora tus usuarios estarán centralizados! Vamos a mejorar la gestión de tus us…" at bounding box center [784, 386] width 1568 height 772
click at [85, 332] on div "¡Ahora tus usuarios estarán centralizados! Vamos a mejorar la gestión de tus us…" at bounding box center [784, 386] width 1568 height 772
click at [514, 648] on div "¡Ahora tus usuarios estarán centralizados! Vamos a mejorar la gestión de tus us…" at bounding box center [784, 386] width 1568 height 772
click at [333, 73] on div "¡Ahora tus usuarios estarán centralizados! Vamos a mejorar la gestión de tus us…" at bounding box center [784, 386] width 1568 height 772
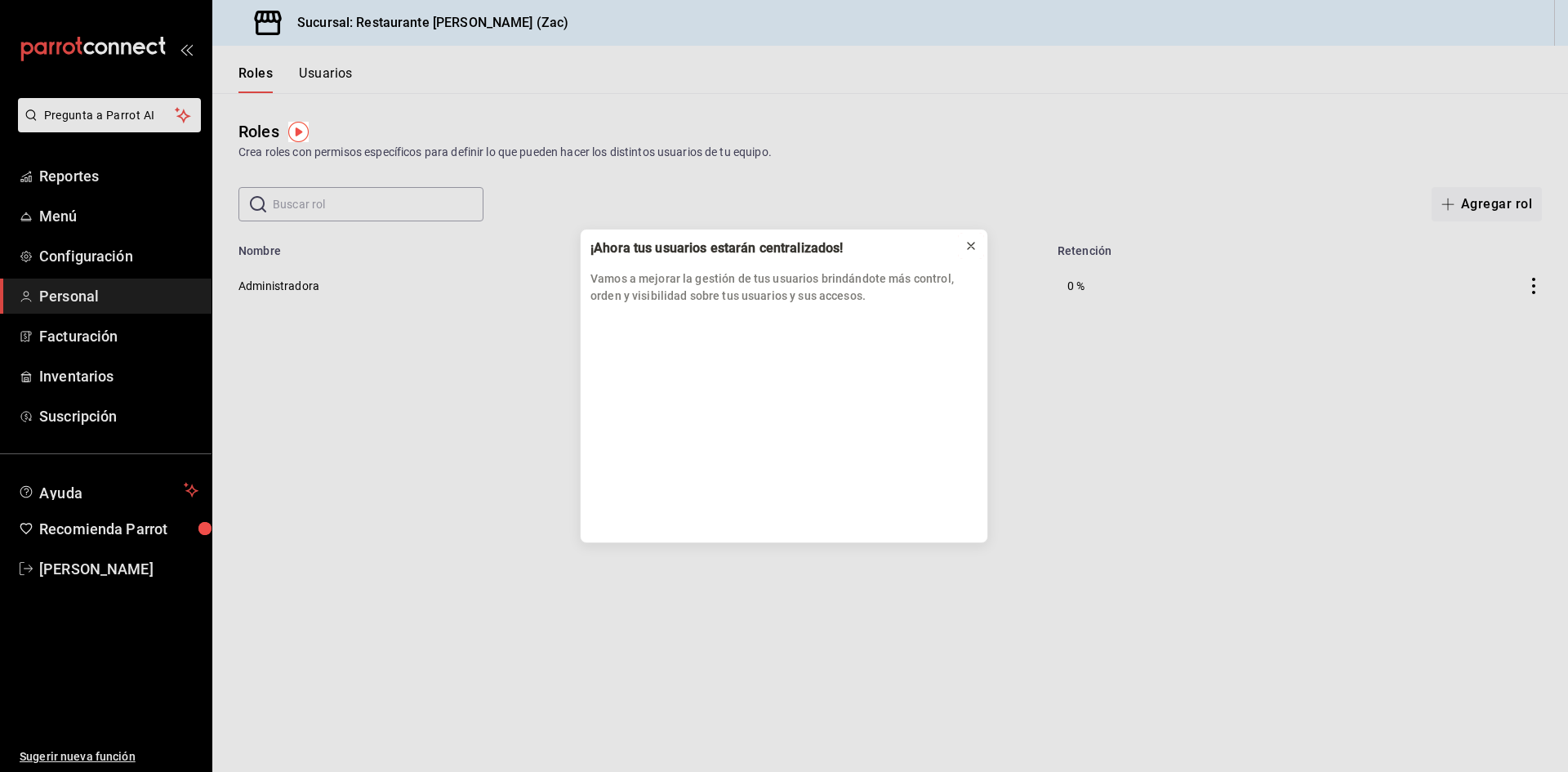
click at [972, 246] on icon at bounding box center [971, 246] width 7 height 7
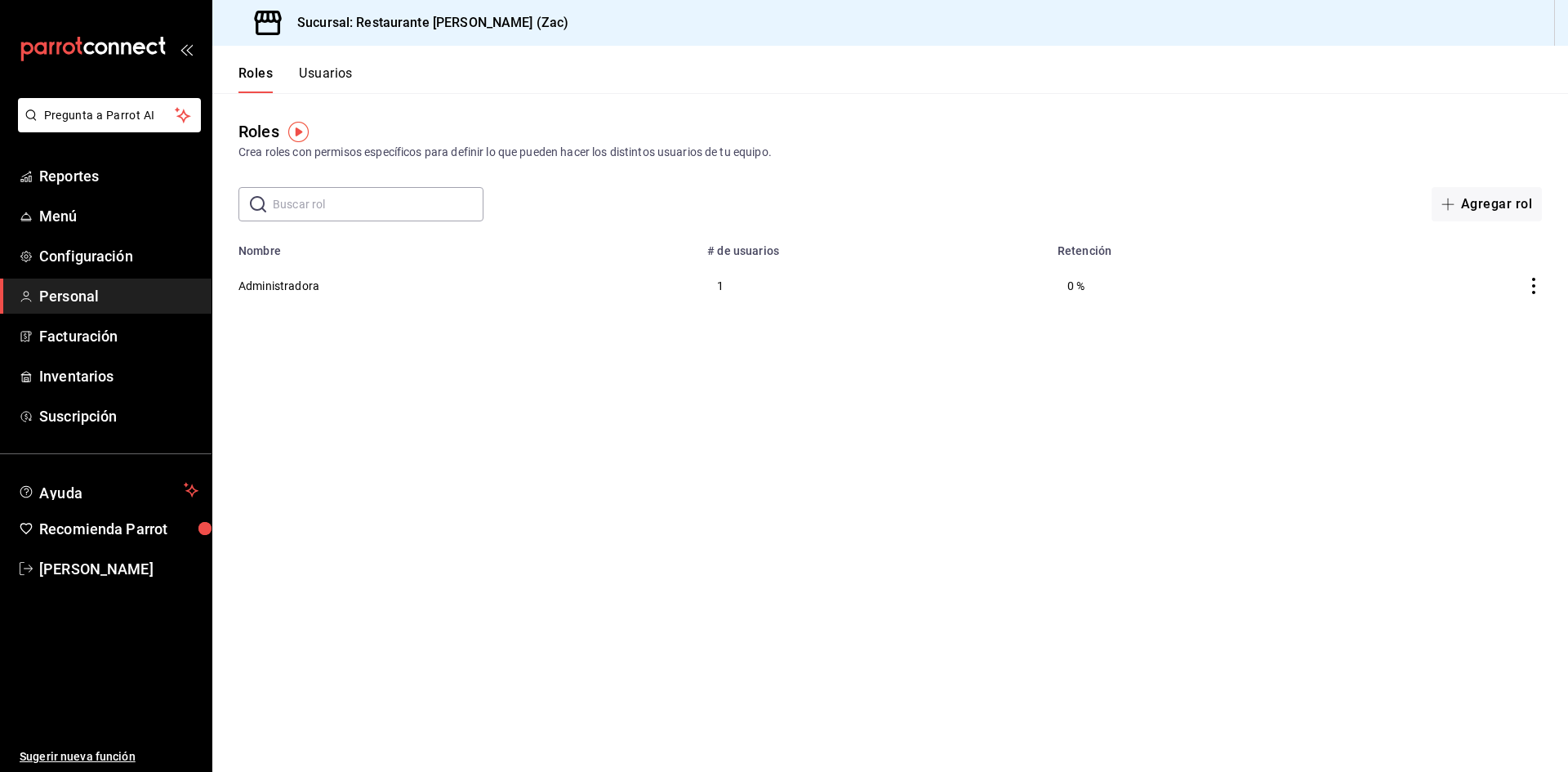
click at [123, 297] on span "Personal" at bounding box center [118, 296] width 159 height 22
click at [1534, 283] on icon "actions" at bounding box center [1534, 286] width 17 height 17
click at [1317, 451] on div at bounding box center [784, 386] width 1568 height 772
click at [133, 259] on span "Configuración" at bounding box center [118, 256] width 159 height 22
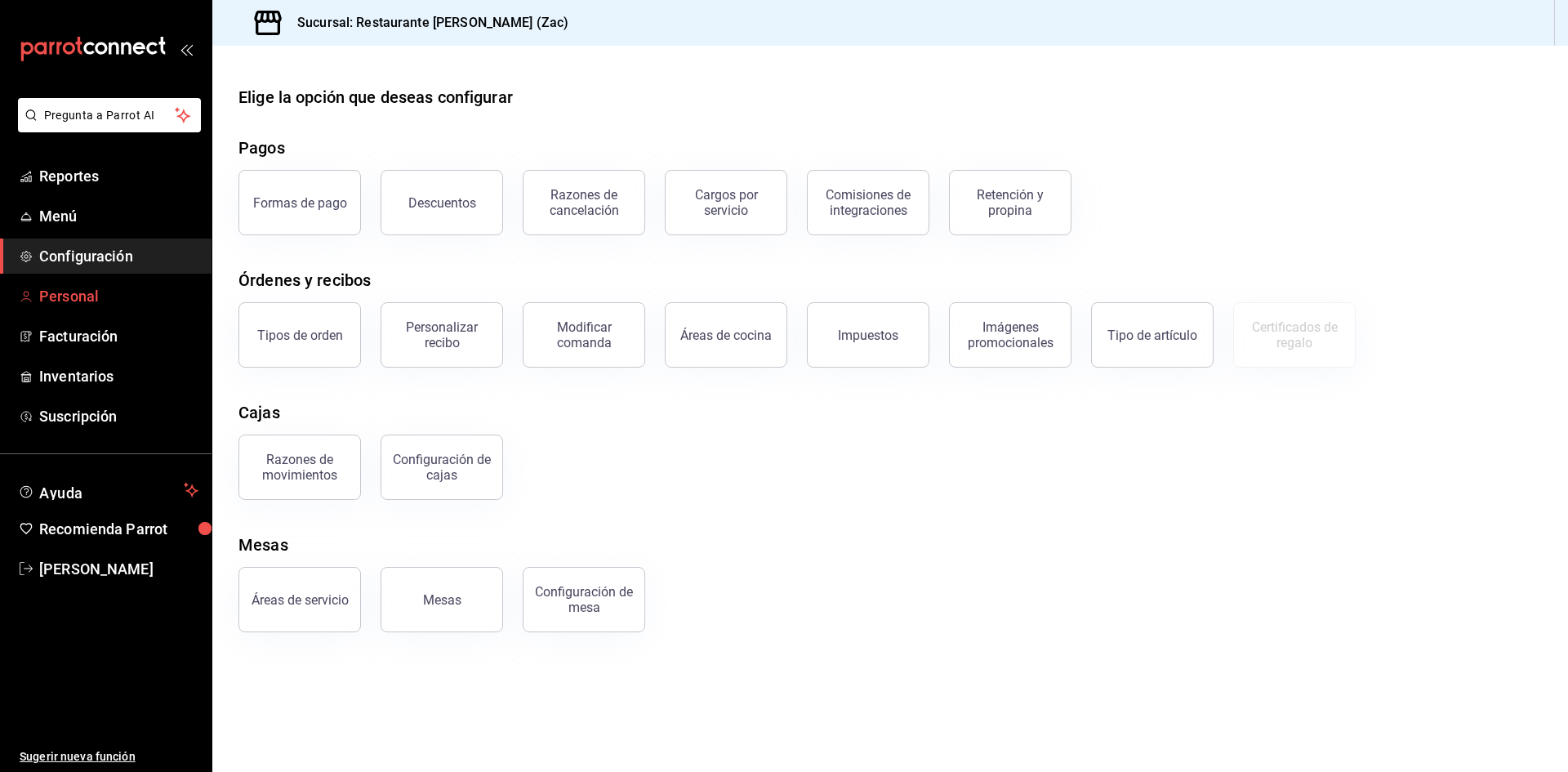
click at [103, 303] on span "Personal" at bounding box center [118, 296] width 159 height 22
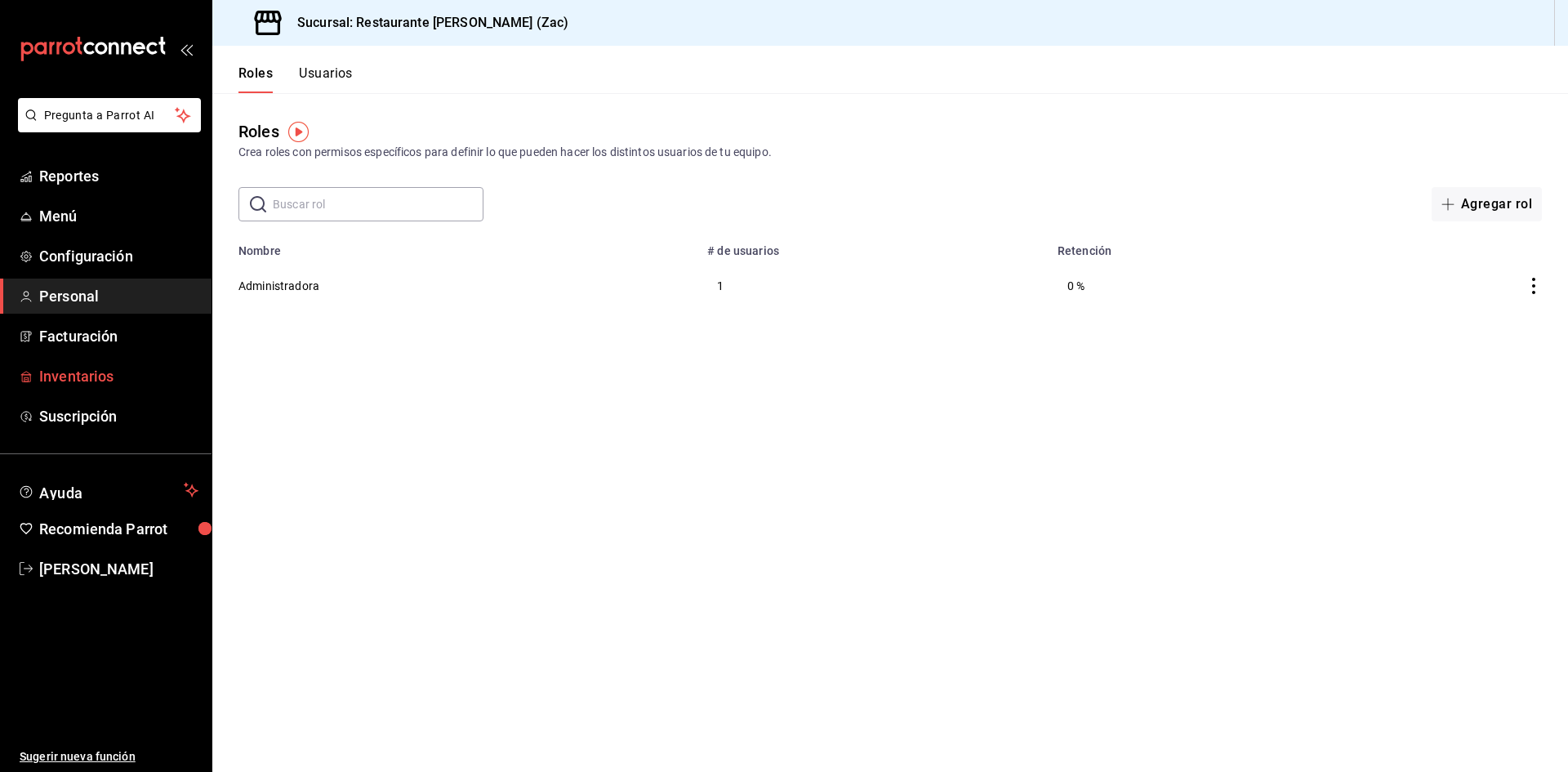
click at [106, 379] on span "Inventarios" at bounding box center [118, 376] width 159 height 22
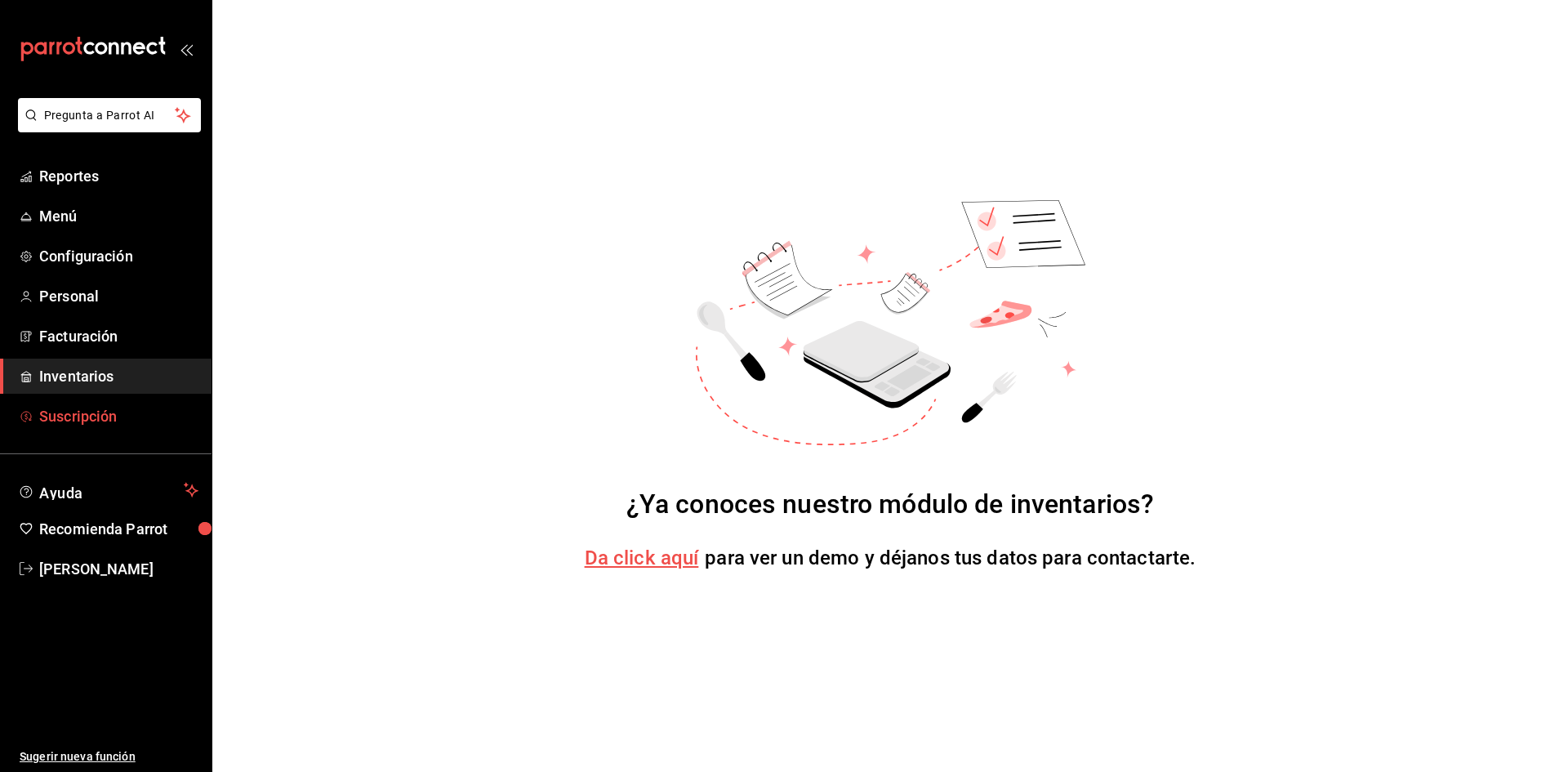
click at [107, 418] on span "Suscripción" at bounding box center [118, 416] width 159 height 22
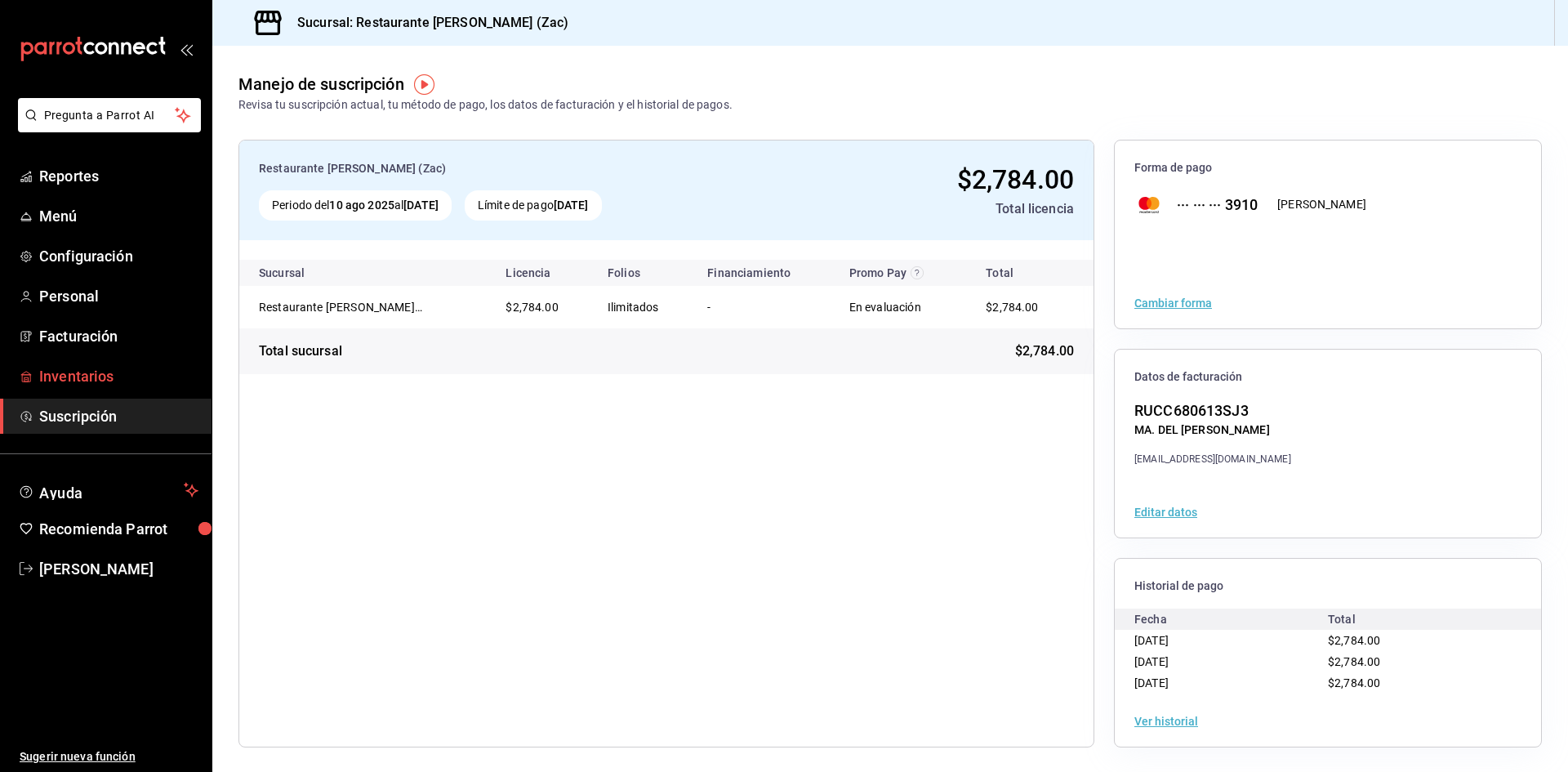
click at [122, 382] on span "Inventarios" at bounding box center [118, 376] width 159 height 22
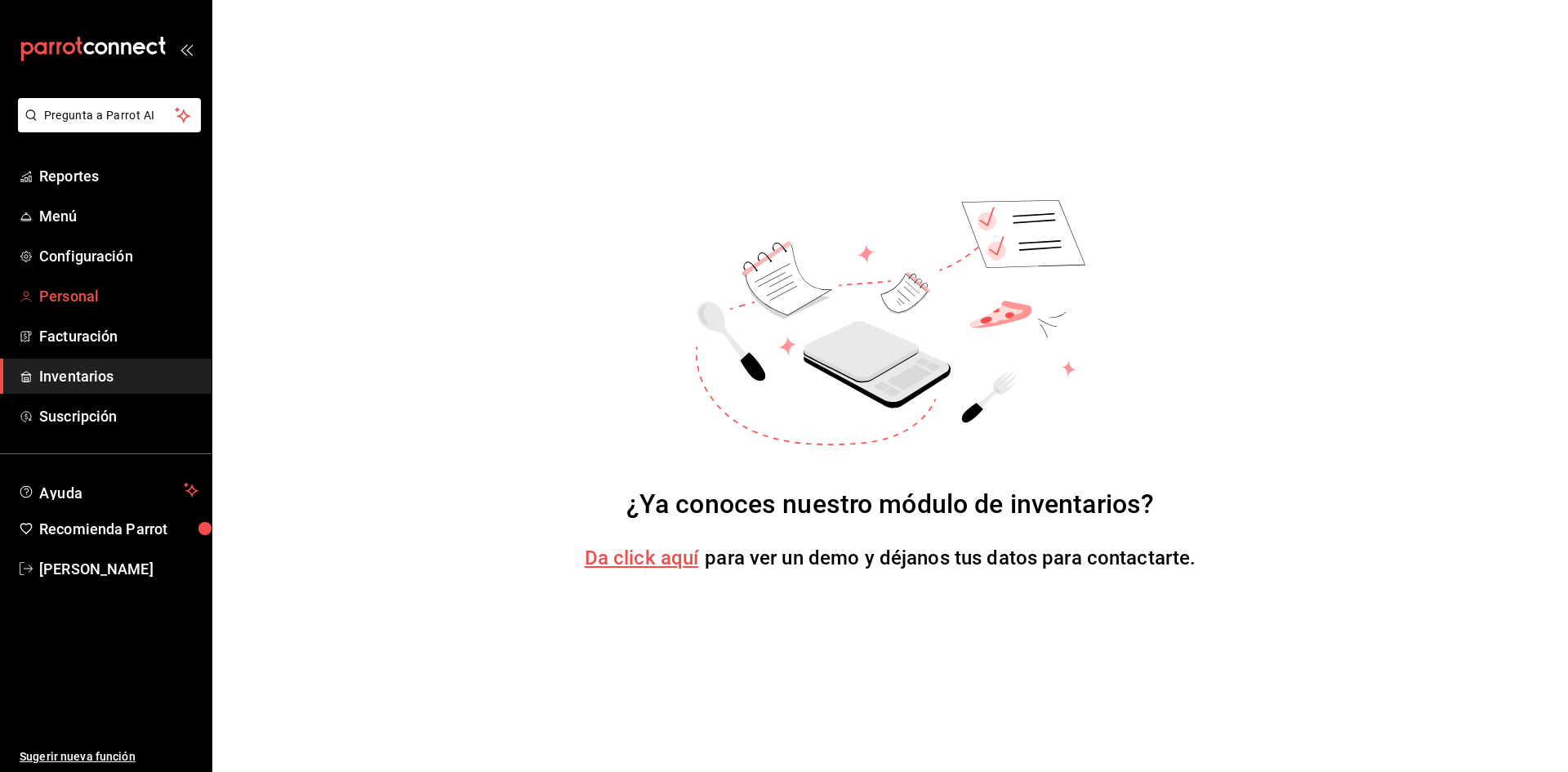
click at [101, 293] on span "Personal" at bounding box center [118, 296] width 159 height 22
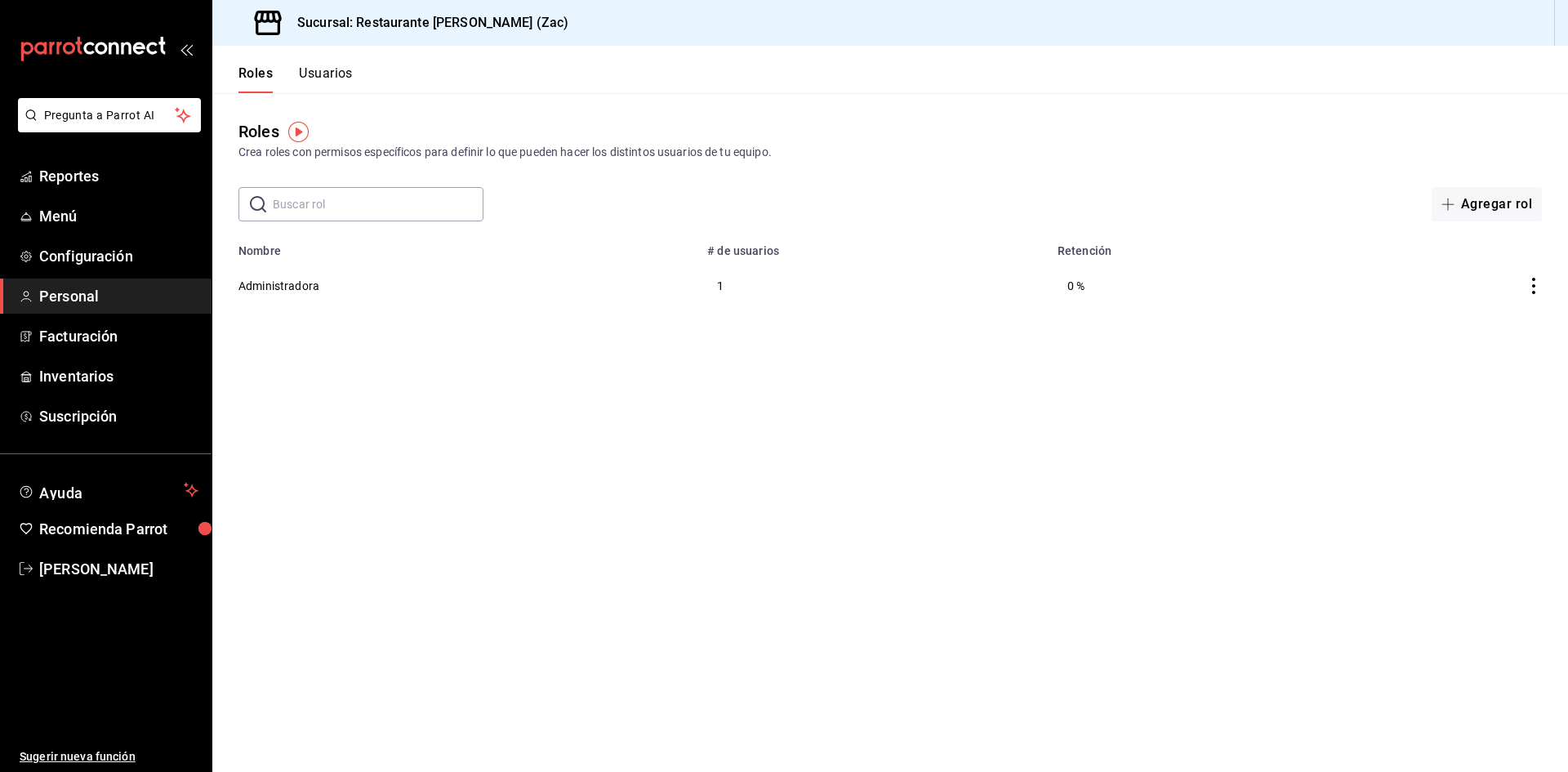
click at [325, 72] on button "Usuarios" at bounding box center [326, 78] width 54 height 28
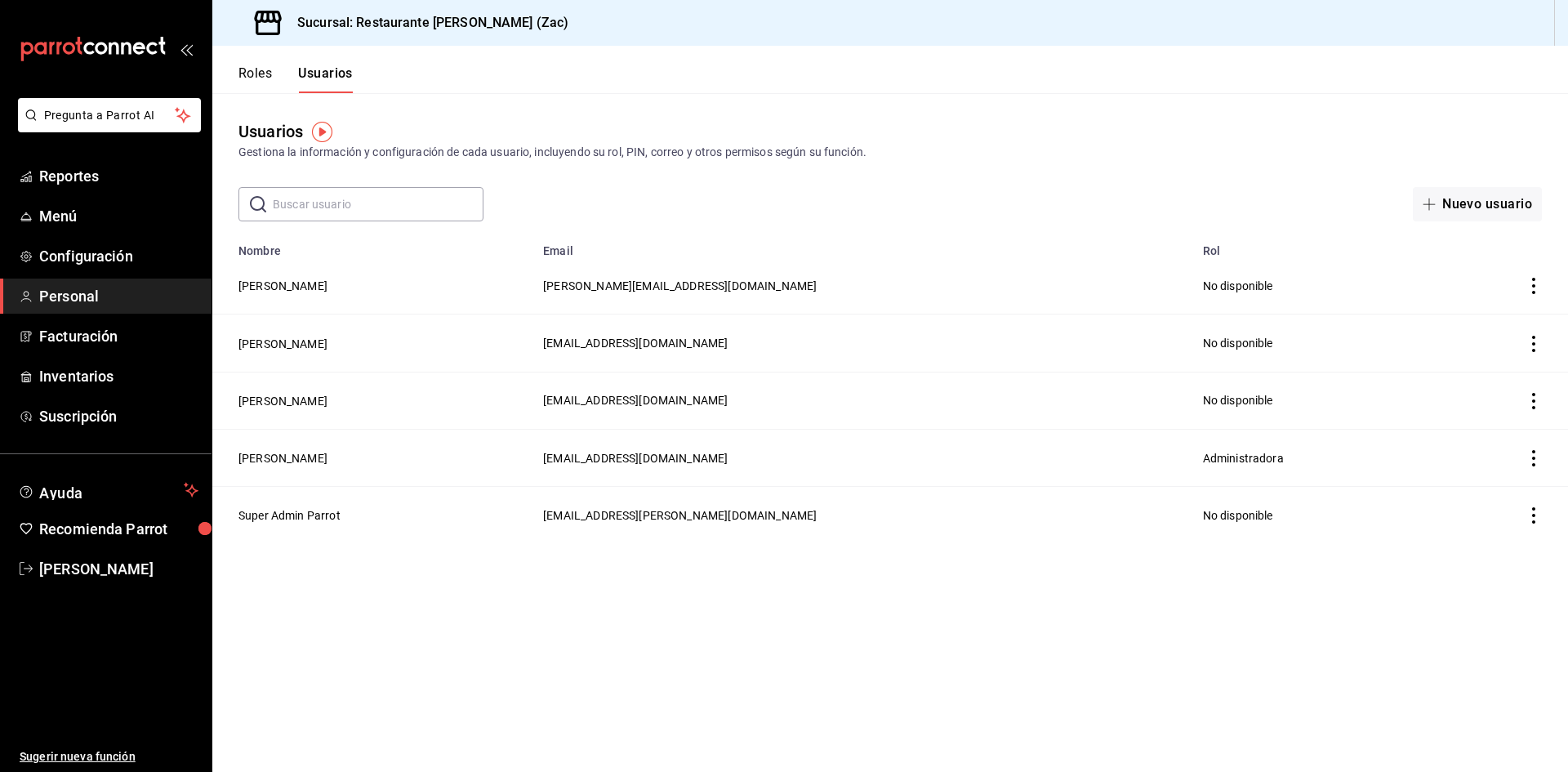
click at [254, 69] on button "Roles" at bounding box center [255, 78] width 33 height 28
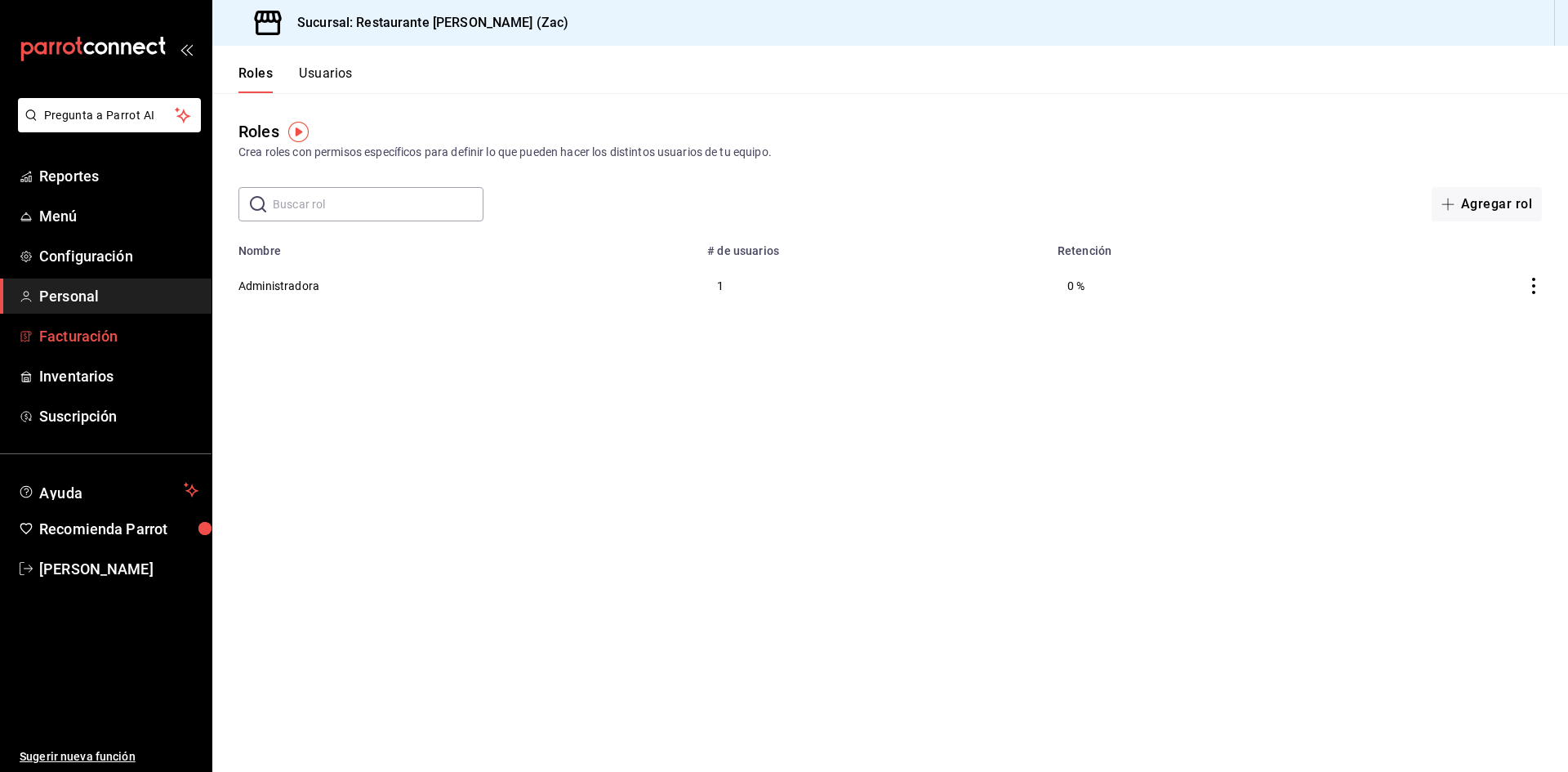
click at [96, 335] on span "Facturación" at bounding box center [118, 336] width 159 height 22
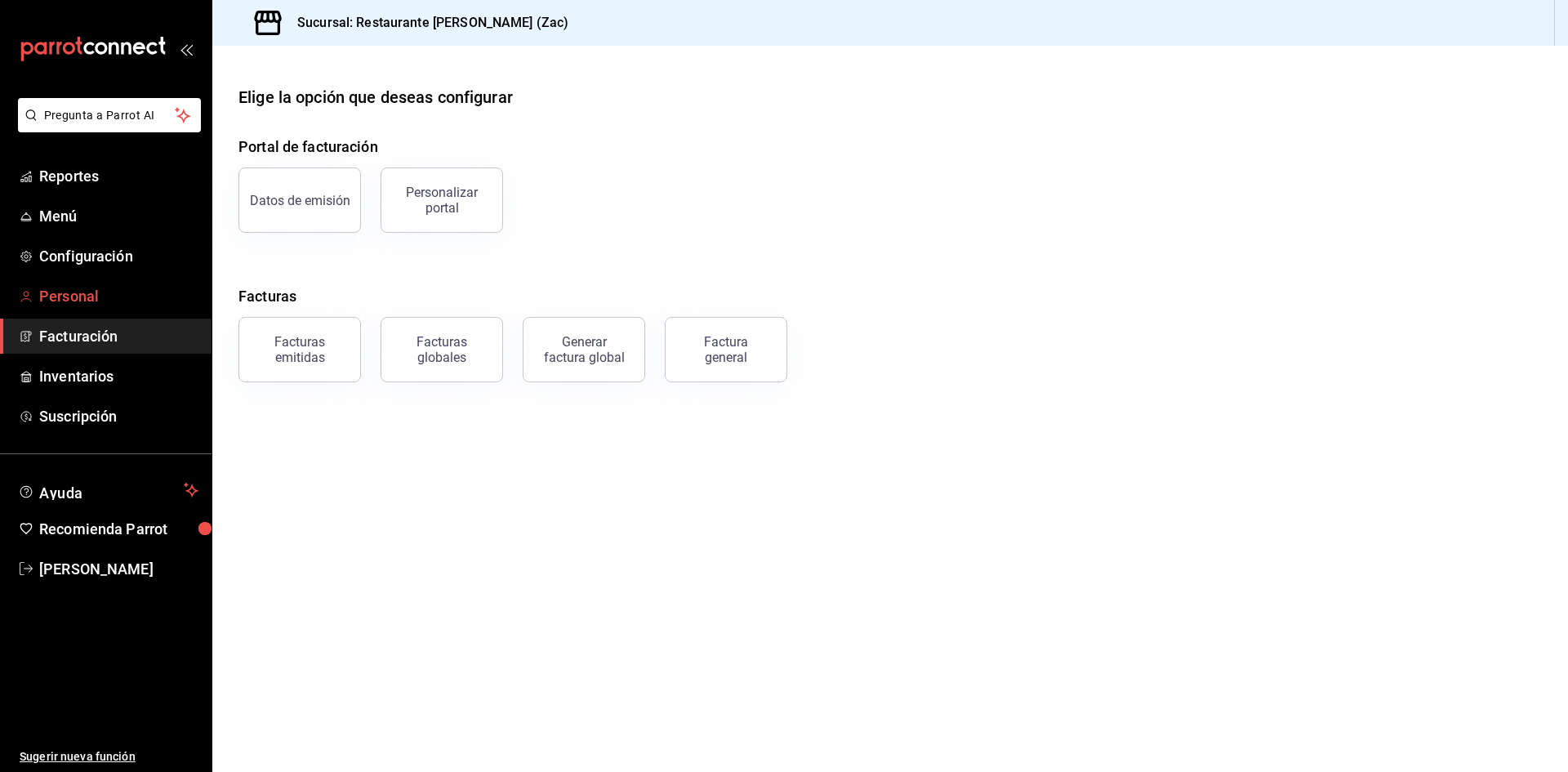
click at [68, 294] on span "Personal" at bounding box center [118, 296] width 159 height 22
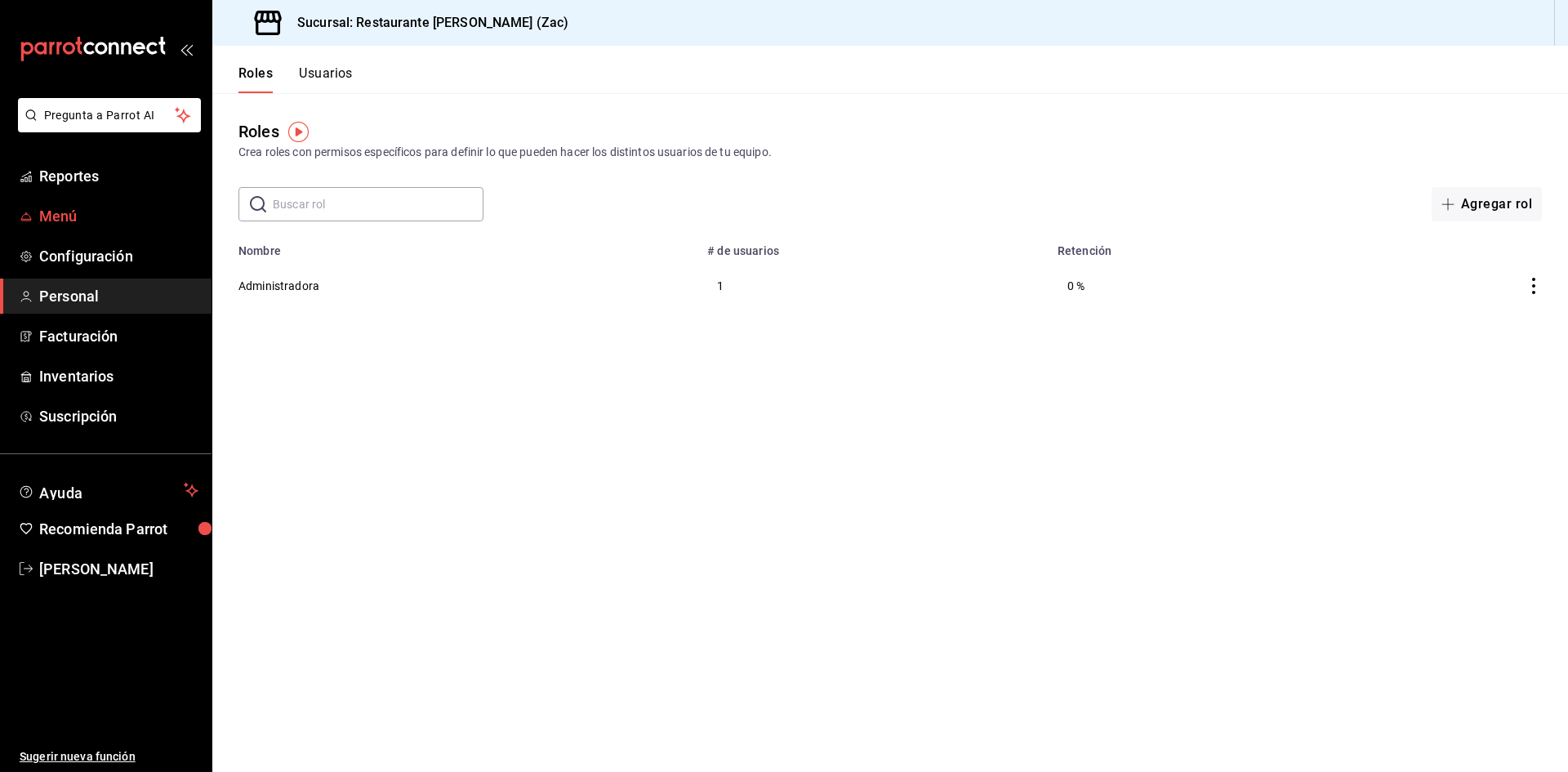
click at [70, 219] on span "Menú" at bounding box center [118, 216] width 159 height 22
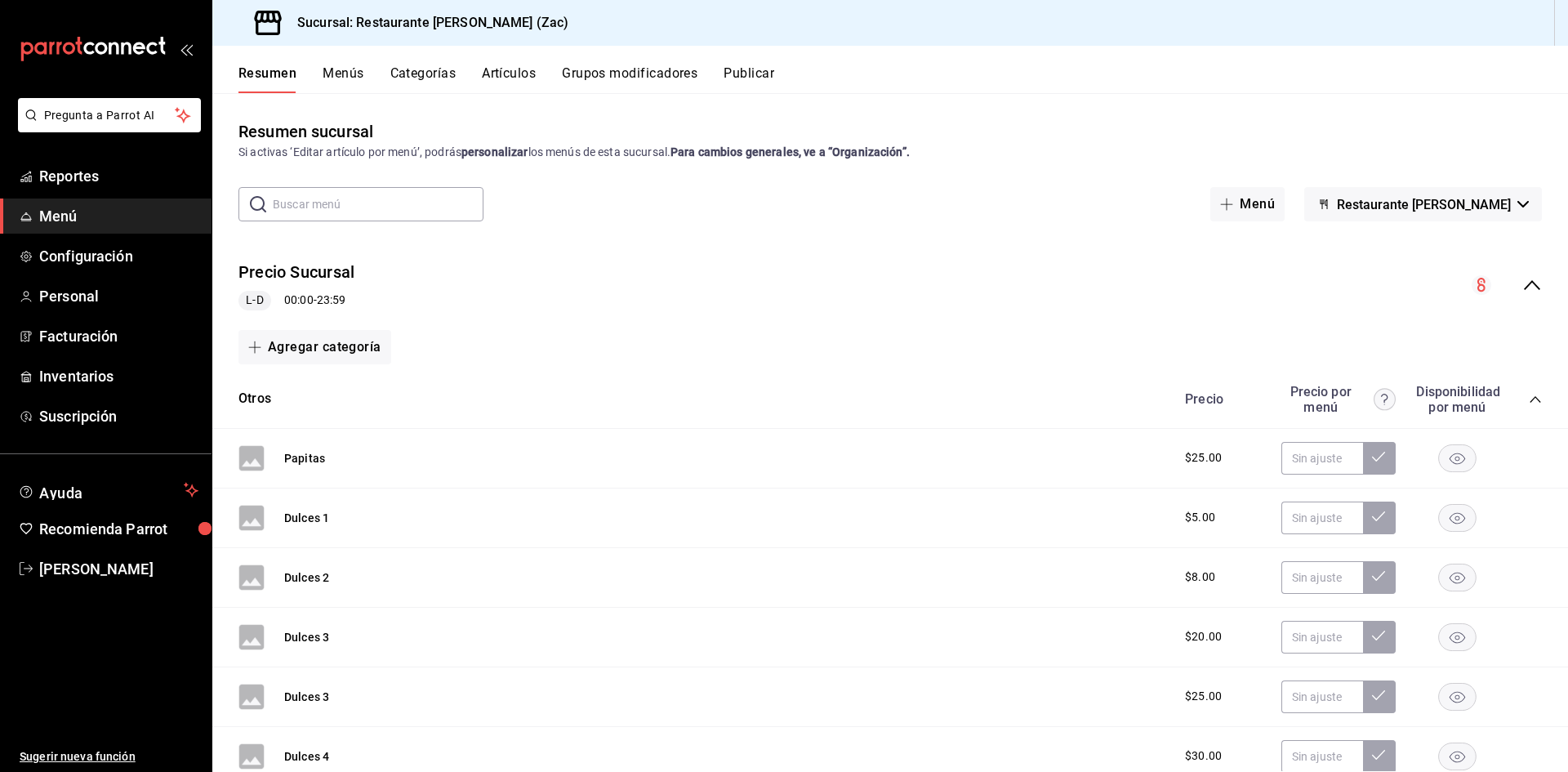
click at [255, 471] on rect at bounding box center [251, 458] width 26 height 26
click at [313, 516] on button "Dulces 1" at bounding box center [307, 518] width 45 height 17
click at [313, 516] on div "Dulces 1 $5.00" at bounding box center [890, 519] width 1356 height 60
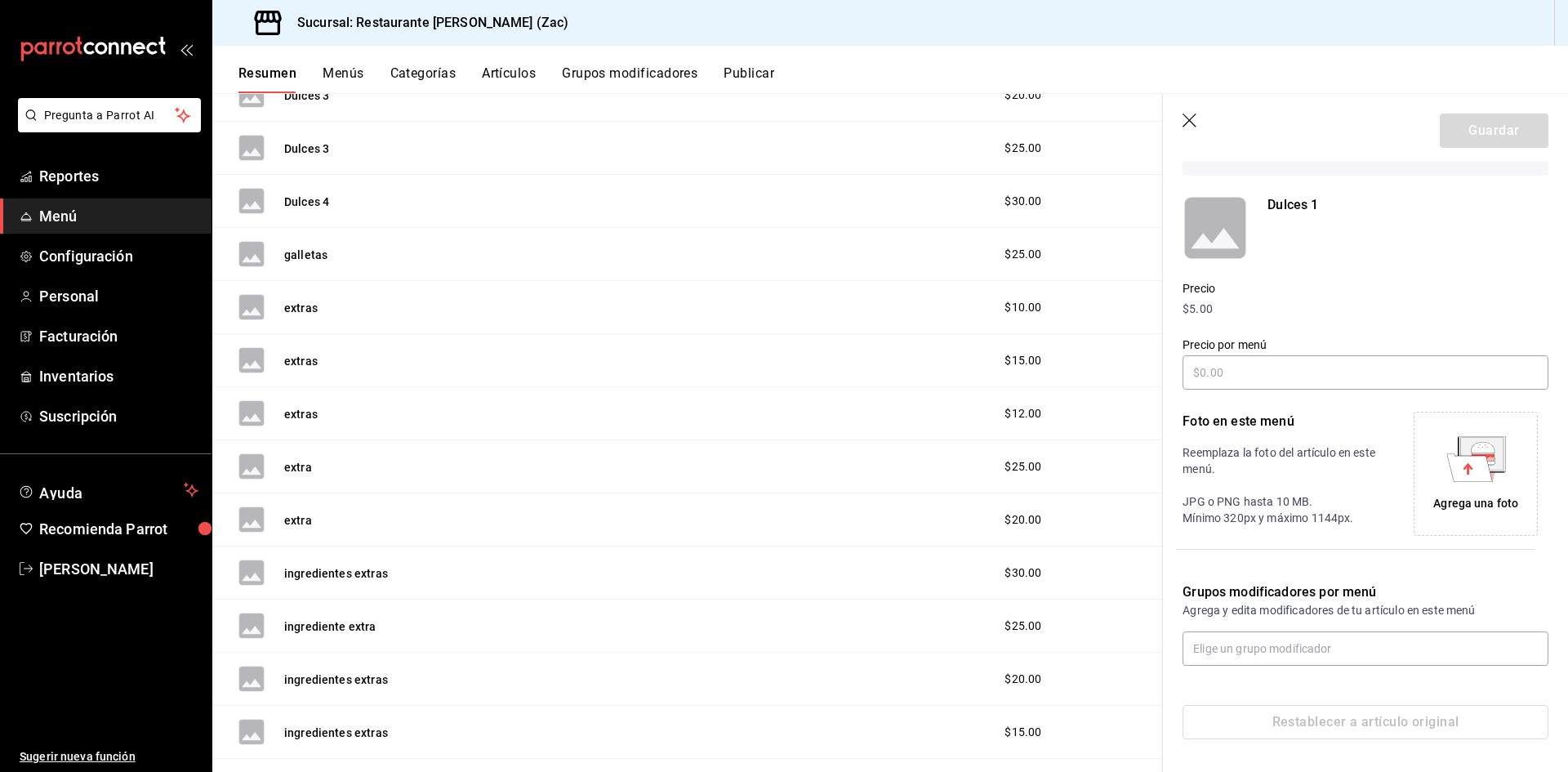
scroll to position [409, 0]
